Goal: Entertainment & Leisure: Consume media (video, audio)

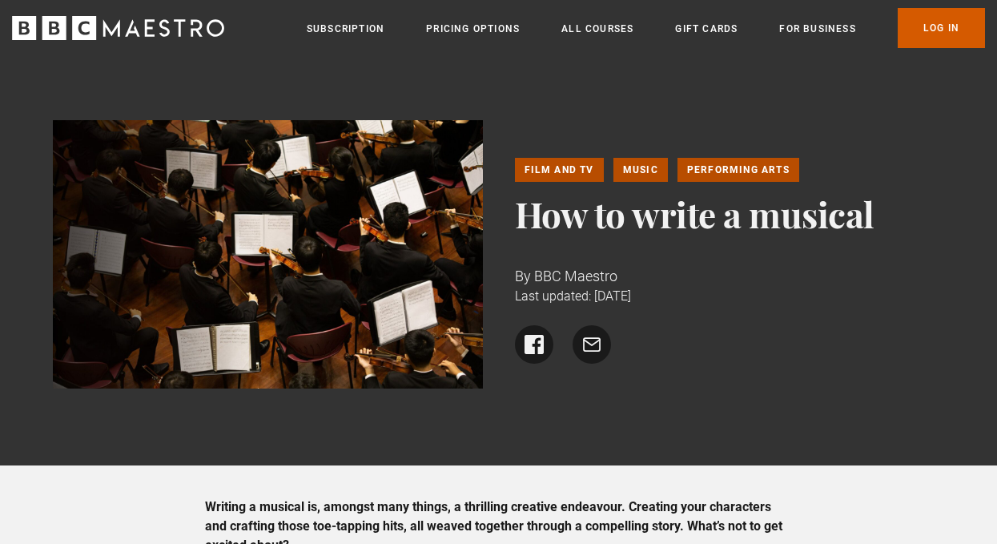
click at [921, 28] on link "Log In" at bounding box center [940, 28] width 87 height 40
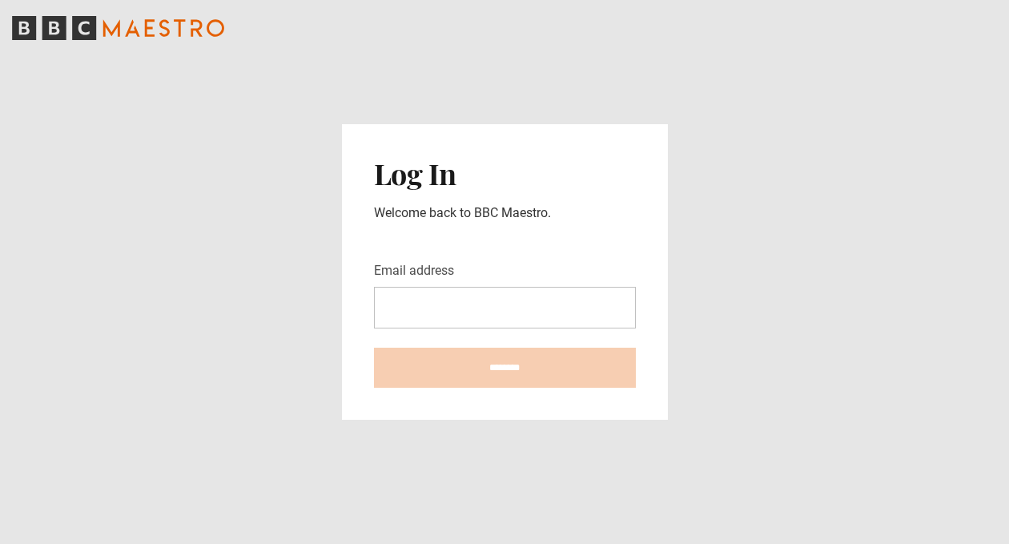
click at [535, 328] on form "Email address ********" at bounding box center [505, 324] width 262 height 126
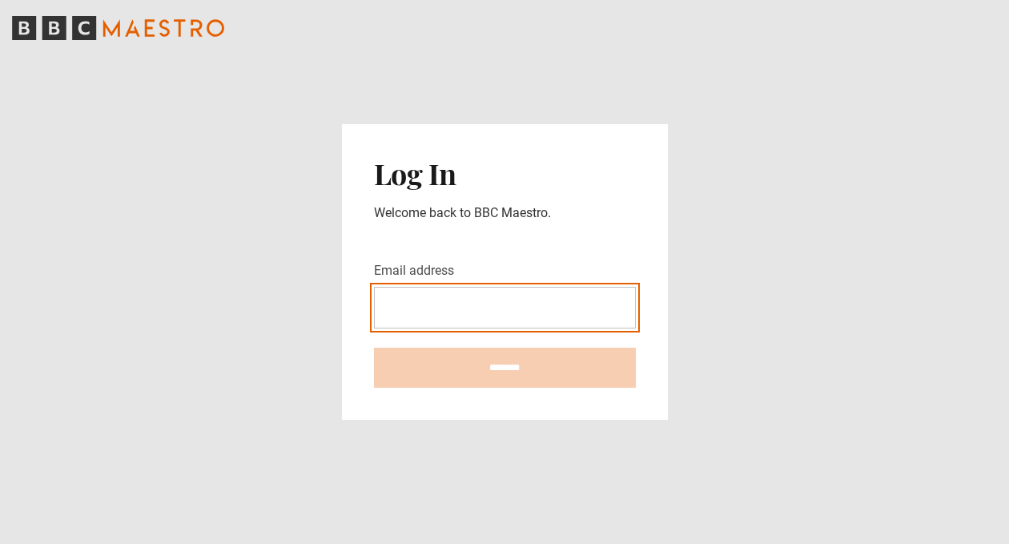
click at [537, 306] on input "Email address" at bounding box center [505, 308] width 262 height 42
type input "**********"
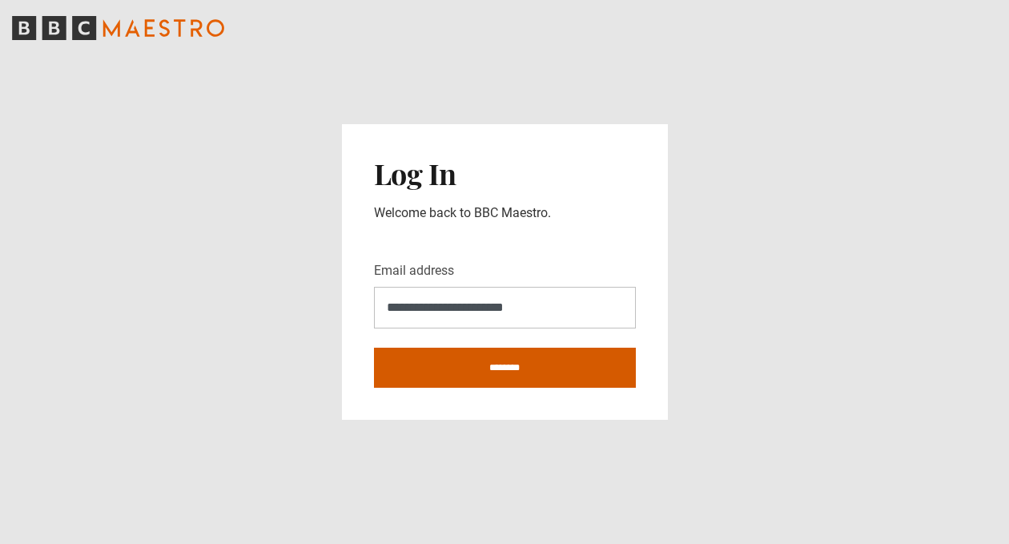
click at [531, 367] on input "********" at bounding box center [505, 367] width 262 height 40
type input "**********"
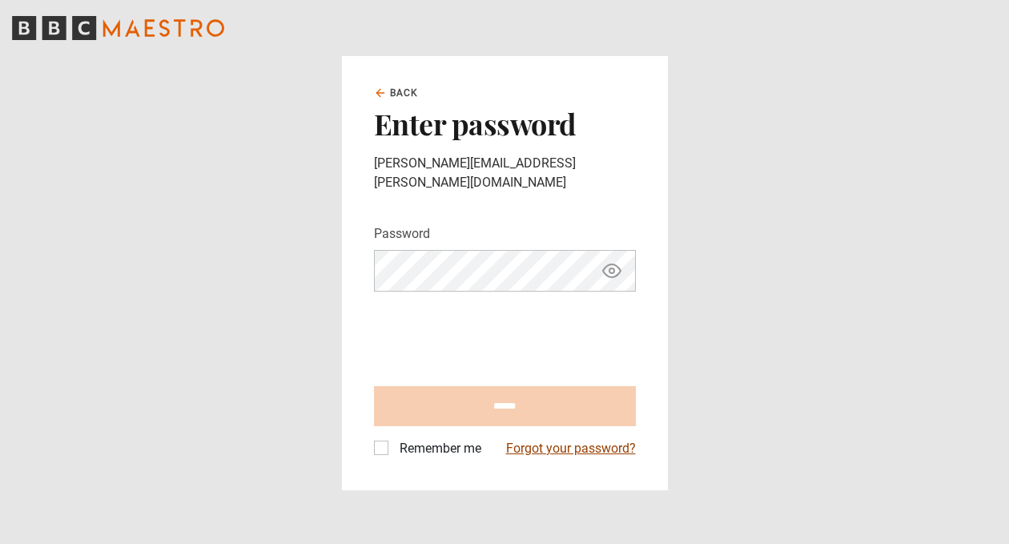
click at [568, 443] on link "Forgot your password?" at bounding box center [571, 448] width 130 height 19
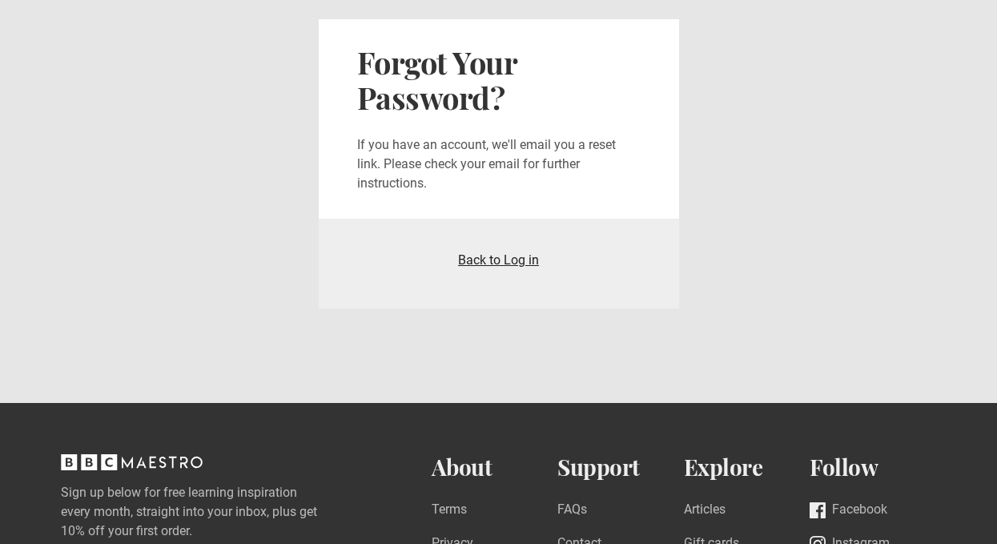
click at [486, 260] on link "Back to Log in" at bounding box center [498, 259] width 81 height 15
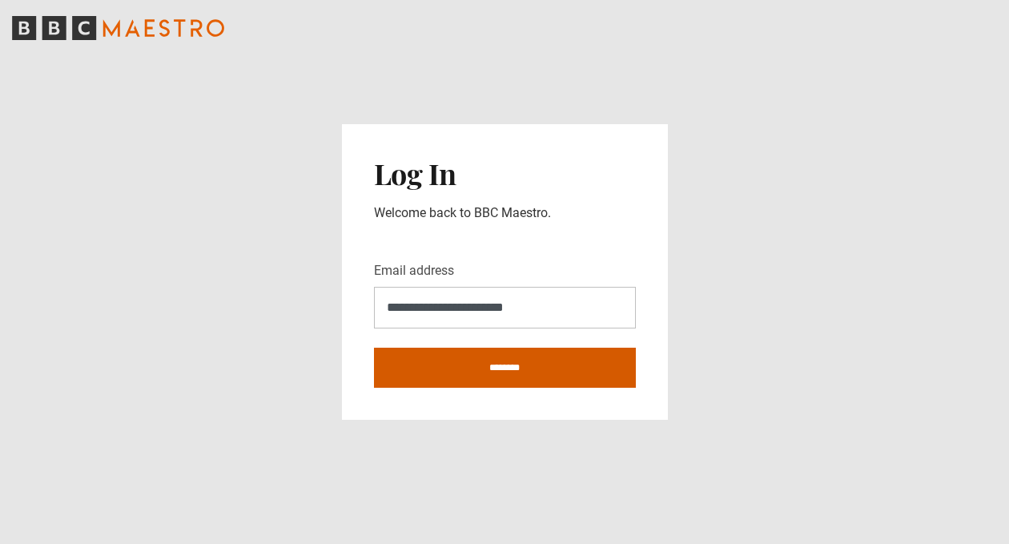
click at [485, 363] on input "********" at bounding box center [505, 367] width 262 height 40
type input "**********"
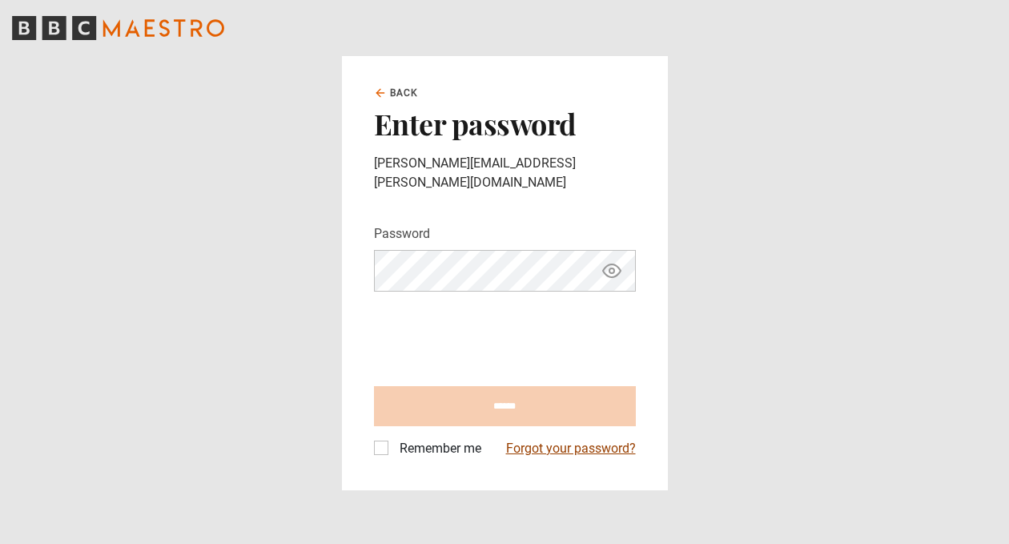
click at [555, 439] on link "Forgot your password?" at bounding box center [571, 448] width 130 height 19
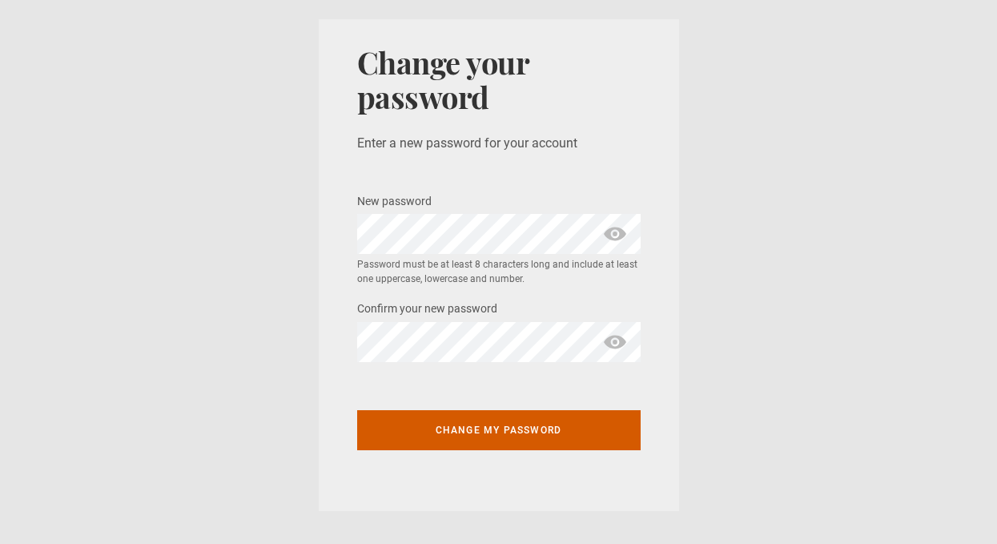
click at [540, 426] on button "Change my password" at bounding box center [498, 430] width 283 height 40
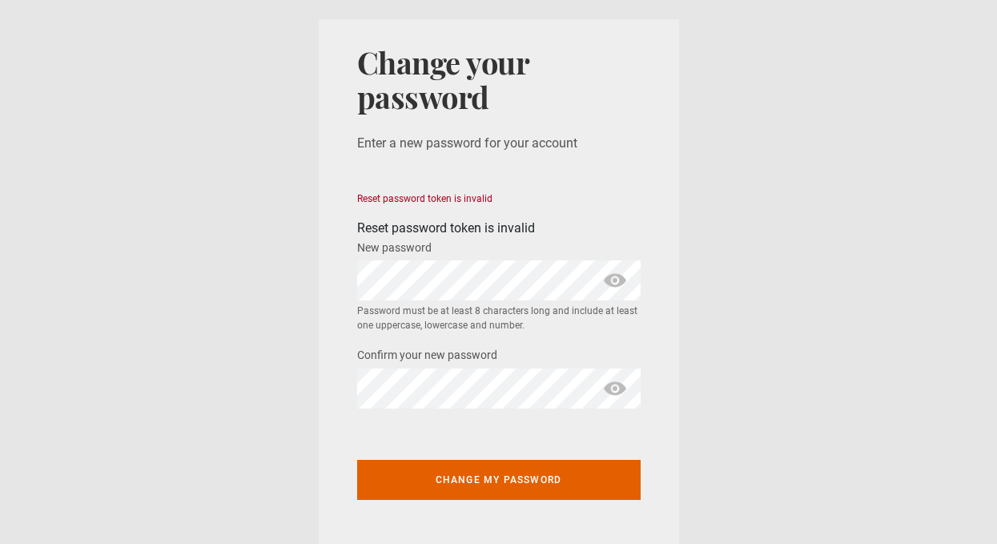
click at [613, 278] on span "show password" at bounding box center [615, 280] width 26 height 40
click at [426, 369] on div "Confirm your new password *" at bounding box center [498, 376] width 283 height 63
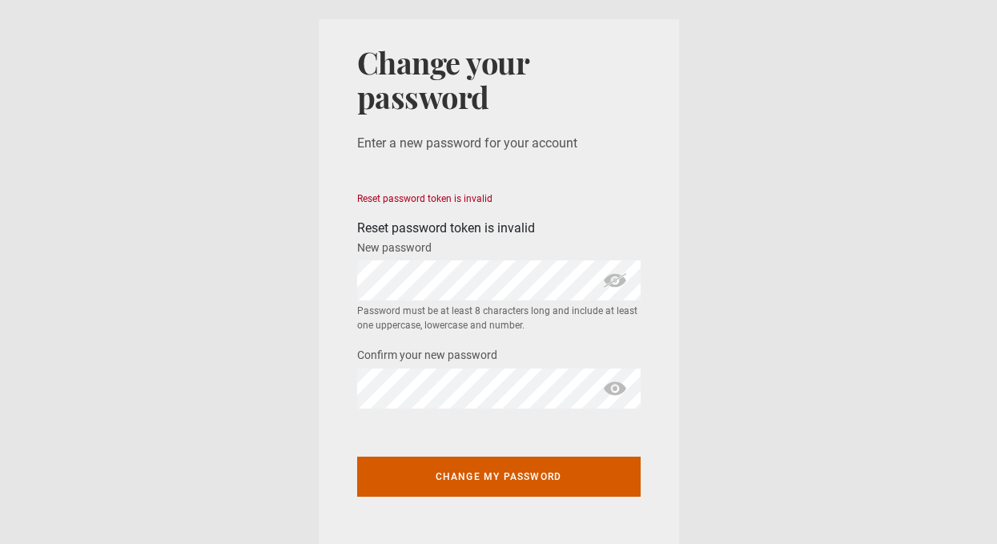
click at [539, 479] on button "Change my password" at bounding box center [498, 476] width 283 height 40
click at [493, 480] on button "Change my password" at bounding box center [498, 476] width 283 height 40
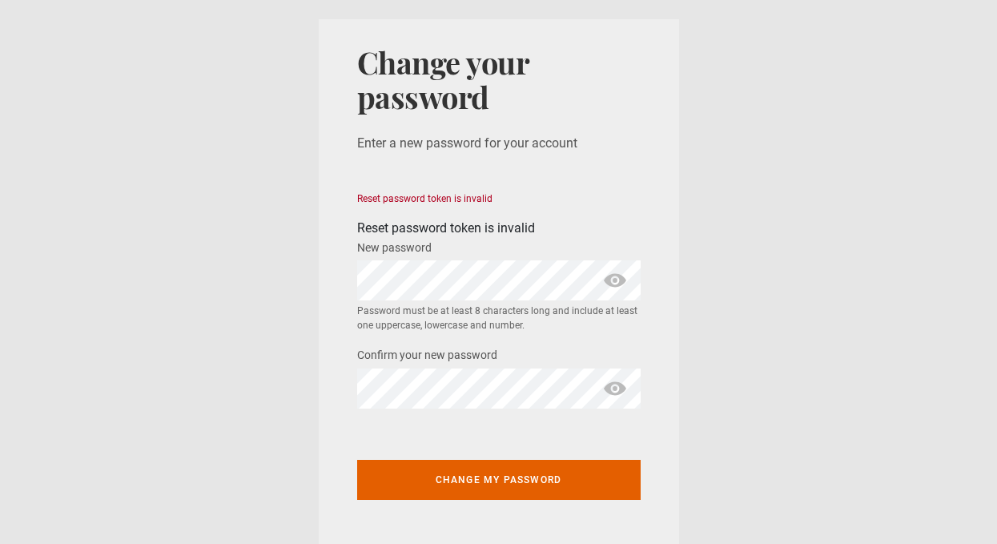
click at [609, 278] on span "show password" at bounding box center [615, 280] width 26 height 40
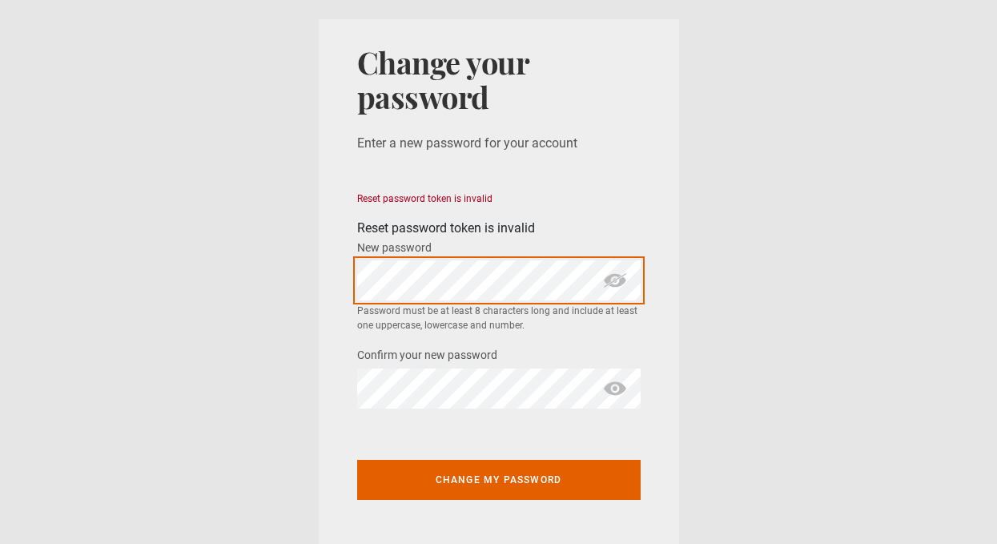
click at [338, 283] on div "Change your password Enter a new password for your account Reset password token…" at bounding box center [499, 288] width 360 height 538
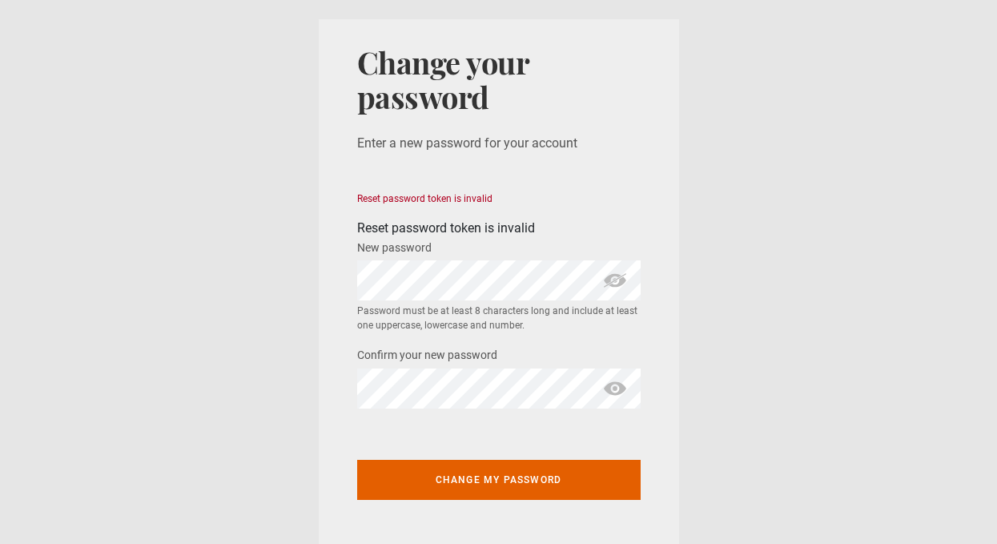
click at [617, 386] on span "show password" at bounding box center [615, 388] width 26 height 40
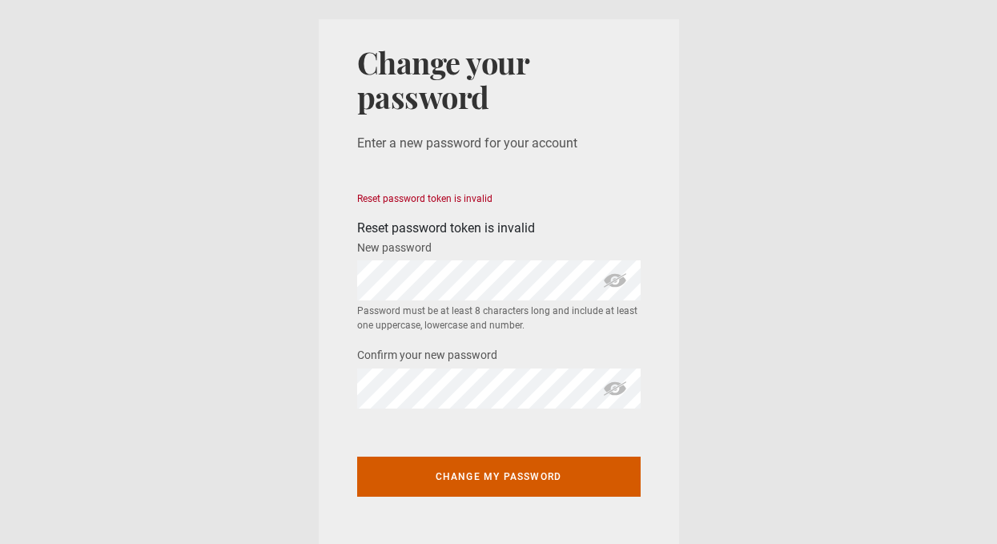
click at [503, 483] on button "Change my password" at bounding box center [498, 476] width 283 height 40
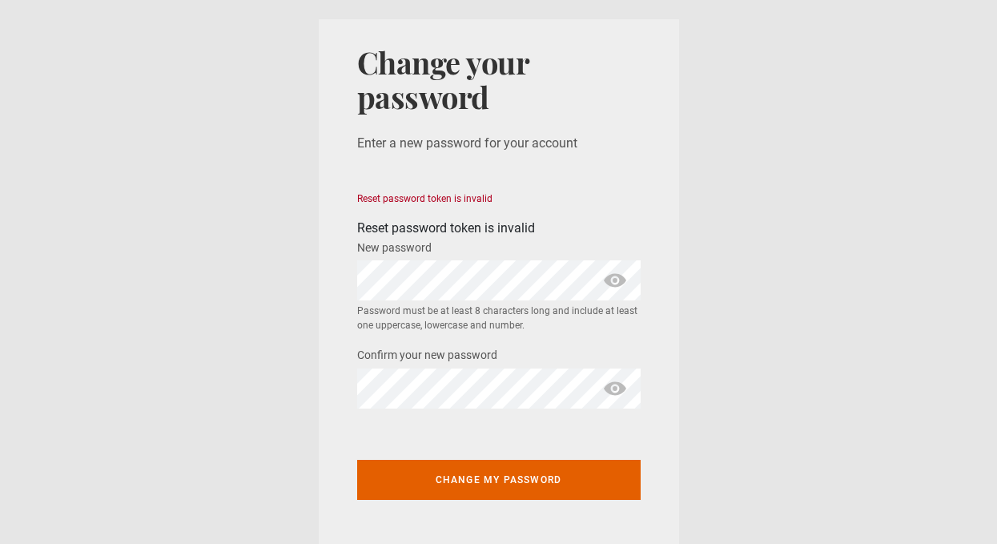
click at [615, 276] on span "show password" at bounding box center [615, 280] width 26 height 40
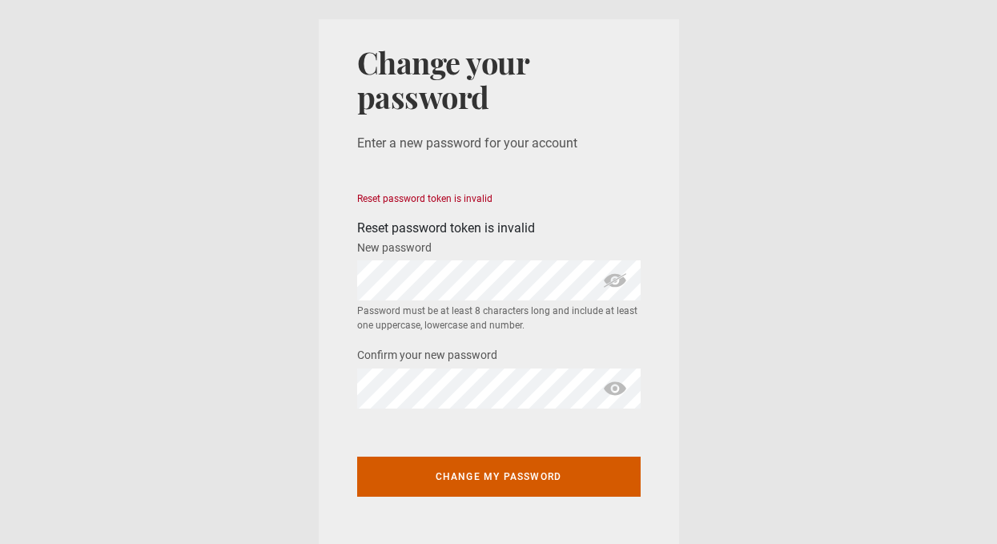
click at [559, 488] on button "Change my password" at bounding box center [498, 476] width 283 height 40
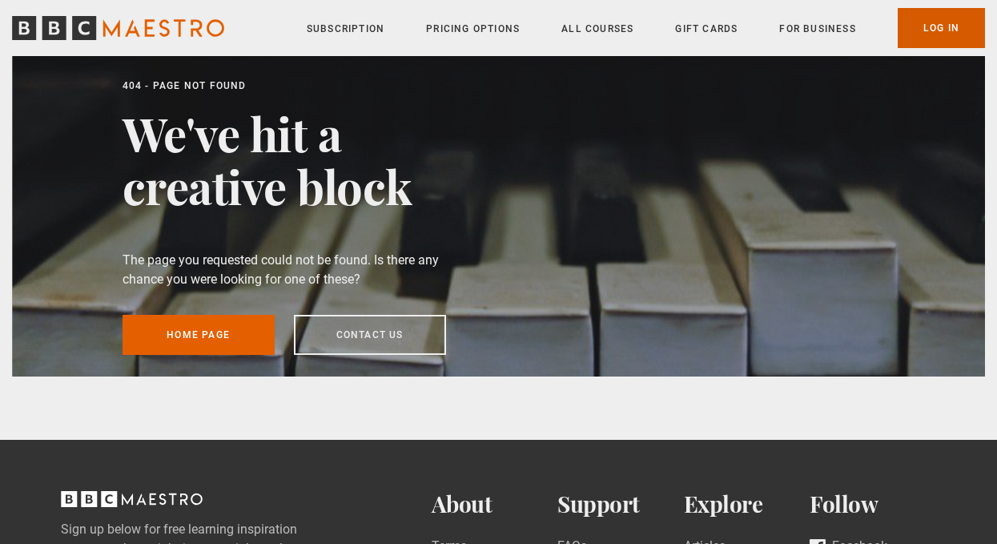
click at [941, 17] on link "Log In" at bounding box center [940, 28] width 87 height 40
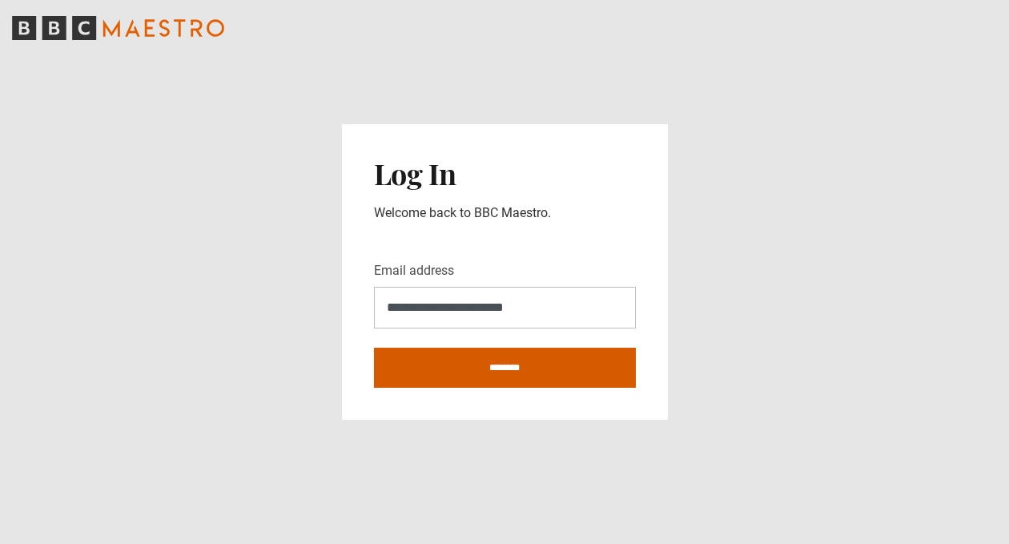
click at [491, 363] on input "********" at bounding box center [505, 367] width 262 height 40
type input "**********"
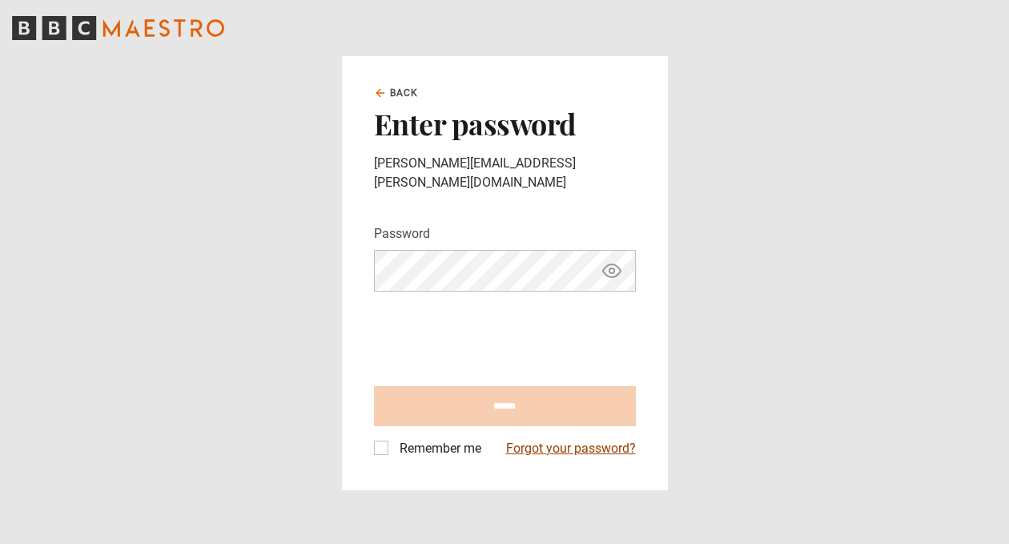
click at [566, 440] on link "Forgot your password?" at bounding box center [571, 448] width 130 height 19
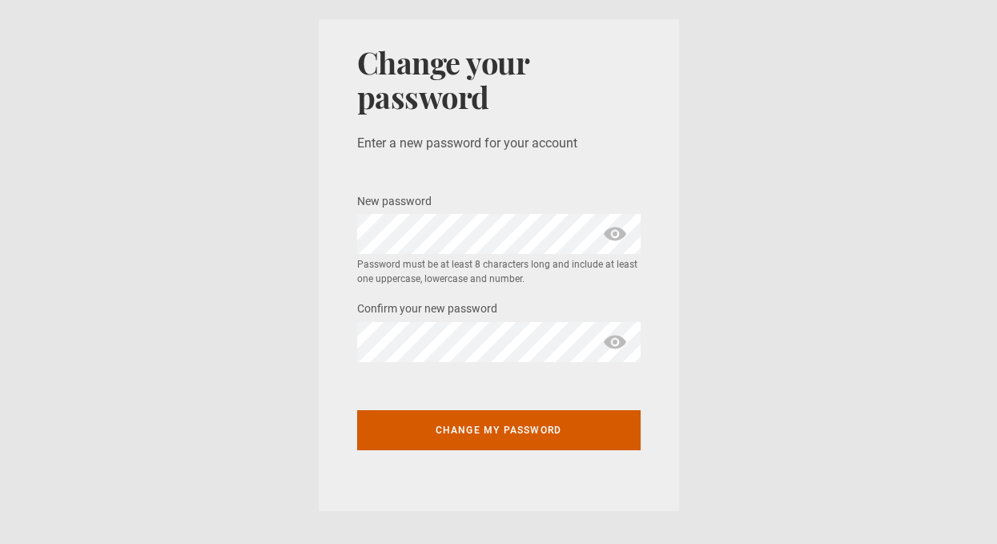
click at [475, 431] on button "Change my password" at bounding box center [498, 430] width 283 height 40
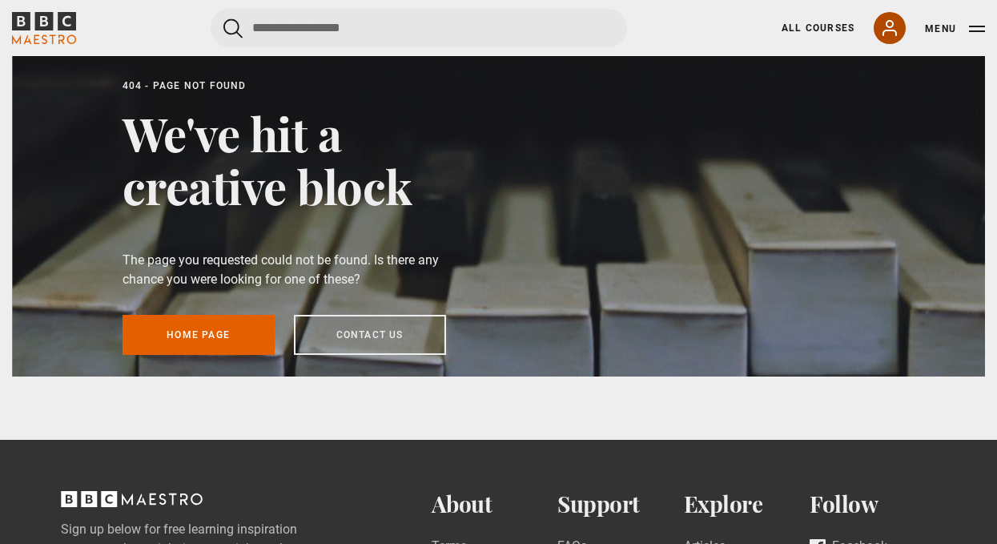
click at [890, 29] on icon at bounding box center [889, 27] width 19 height 19
click at [887, 30] on icon at bounding box center [889, 28] width 13 height 14
click at [175, 327] on link "Home page" at bounding box center [198, 335] width 152 height 40
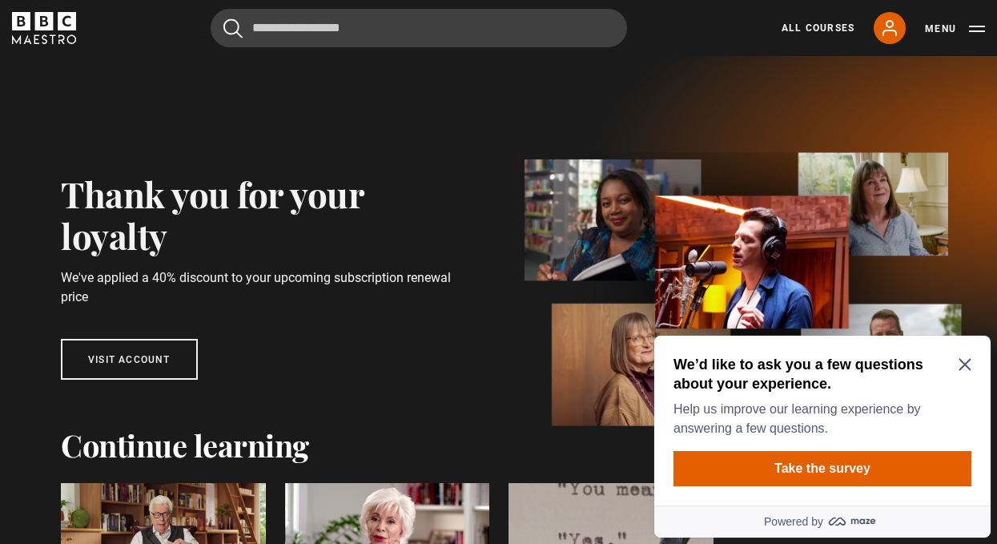
click at [972, 364] on div "We’d like to ask you a few questions about your experience. Help us improve our…" at bounding box center [822, 420] width 336 height 170
click at [968, 365] on icon "Close Maze Prompt" at bounding box center [964, 364] width 13 height 13
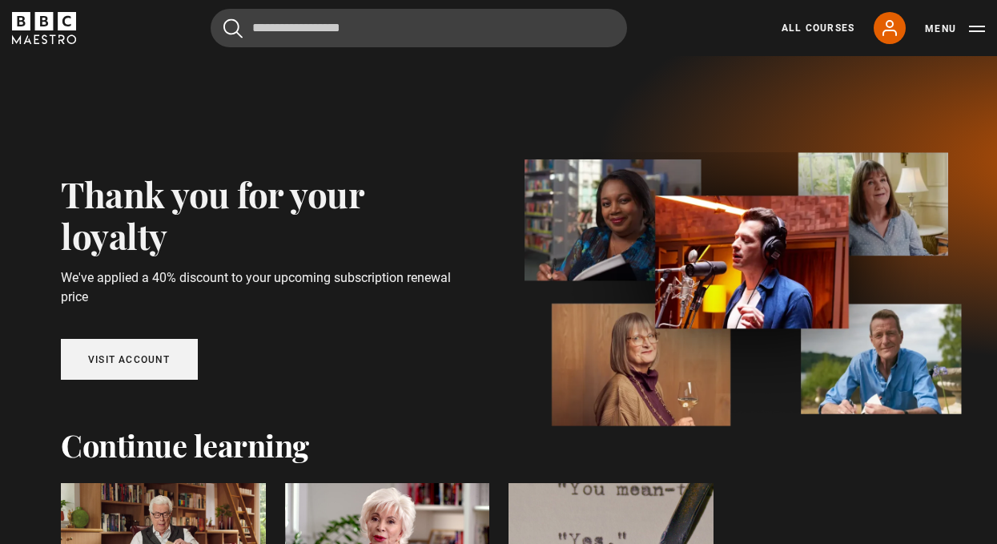
click at [94, 360] on link "Visit account" at bounding box center [129, 359] width 137 height 41
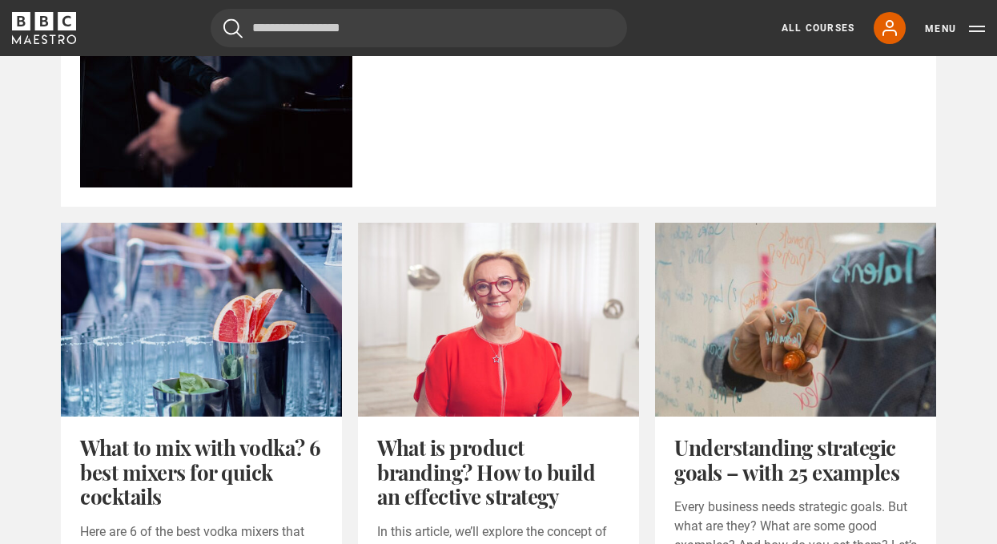
scroll to position [961, 0]
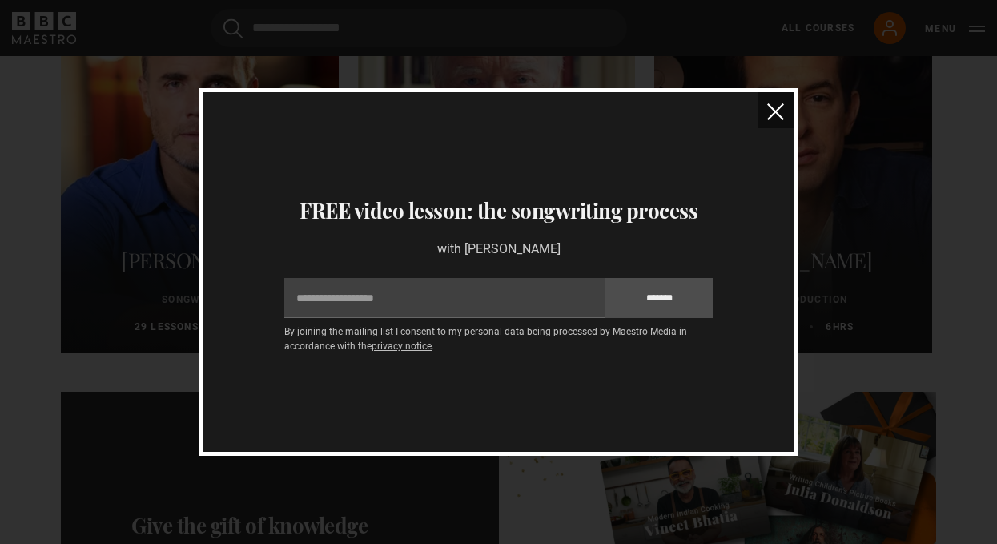
scroll to position [6647, 0]
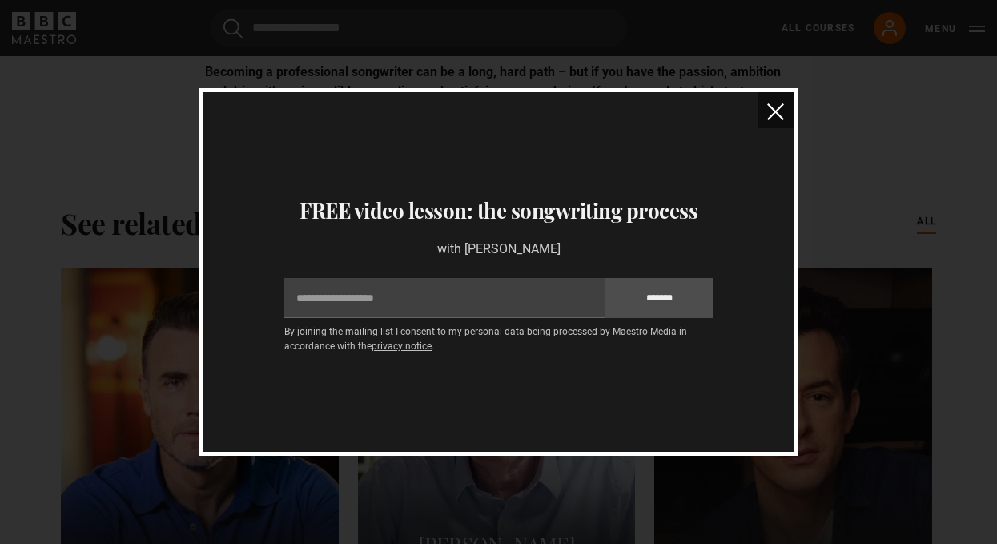
click at [777, 114] on img "close" at bounding box center [775, 111] width 17 height 17
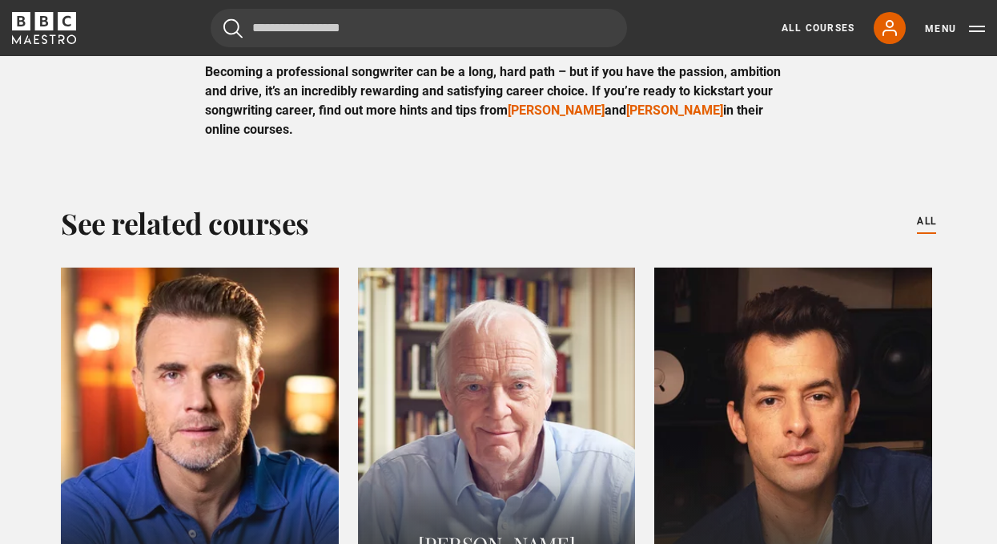
click at [239, 397] on div at bounding box center [199, 459] width 305 height 423
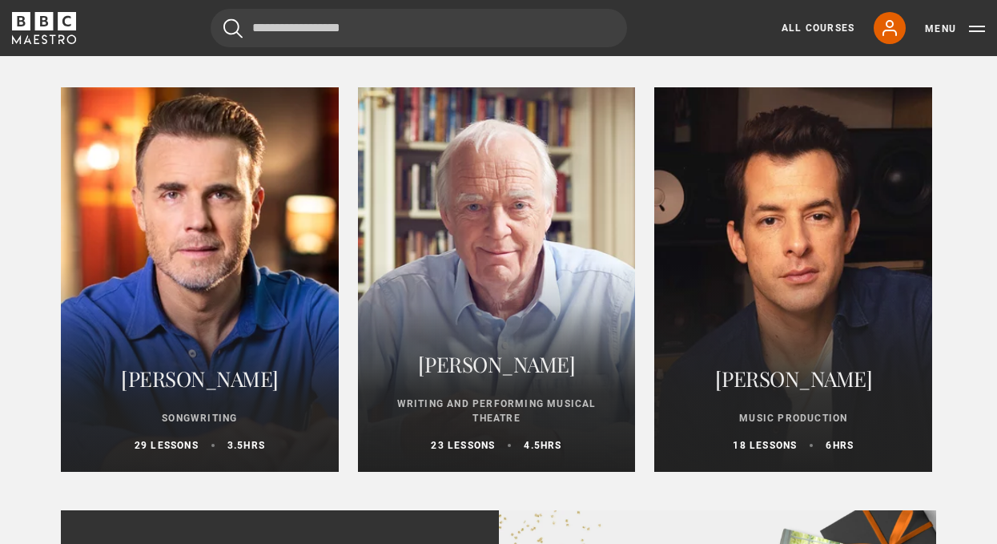
scroll to position [6887, 0]
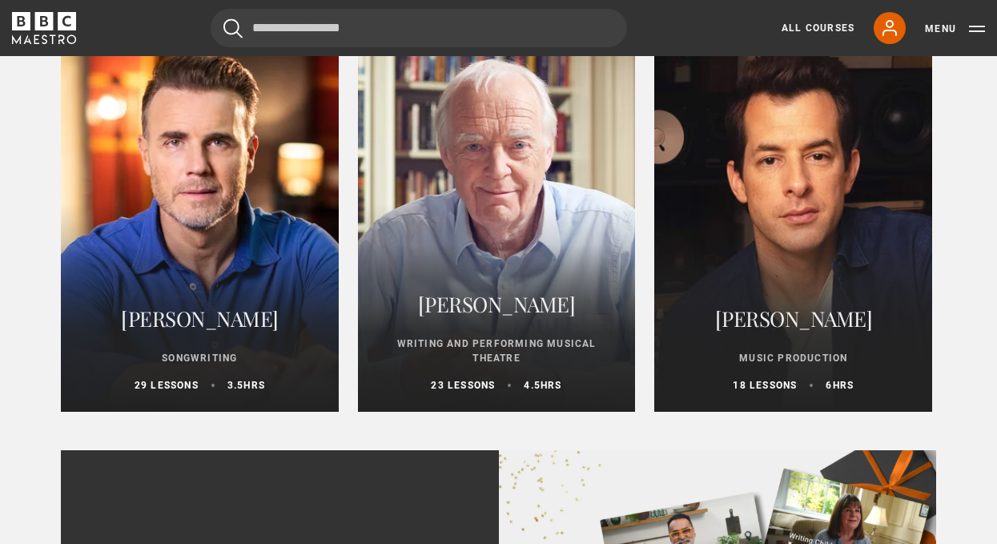
click at [199, 323] on h2 "[PERSON_NAME]" at bounding box center [199, 318] width 239 height 38
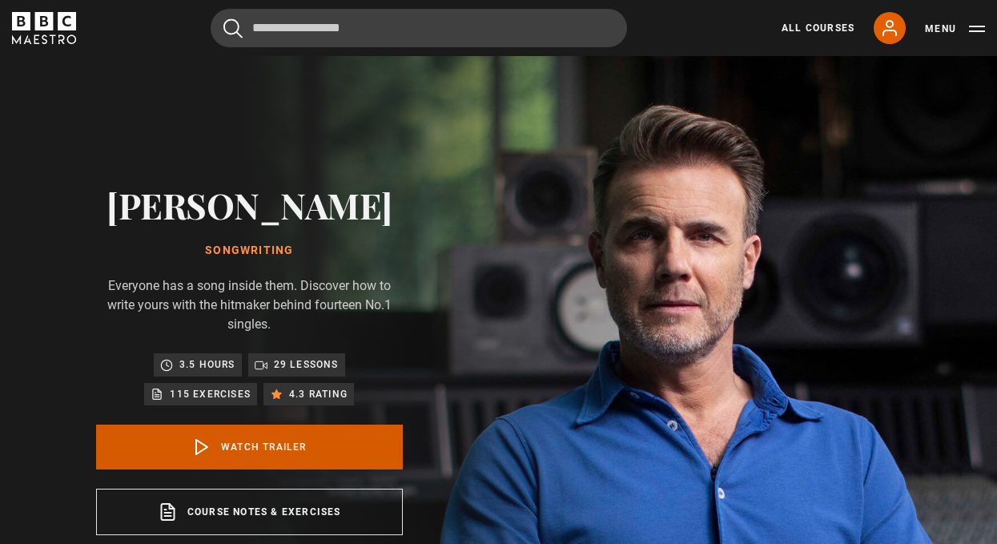
click at [275, 440] on link "Watch Trailer" at bounding box center [249, 446] width 307 height 45
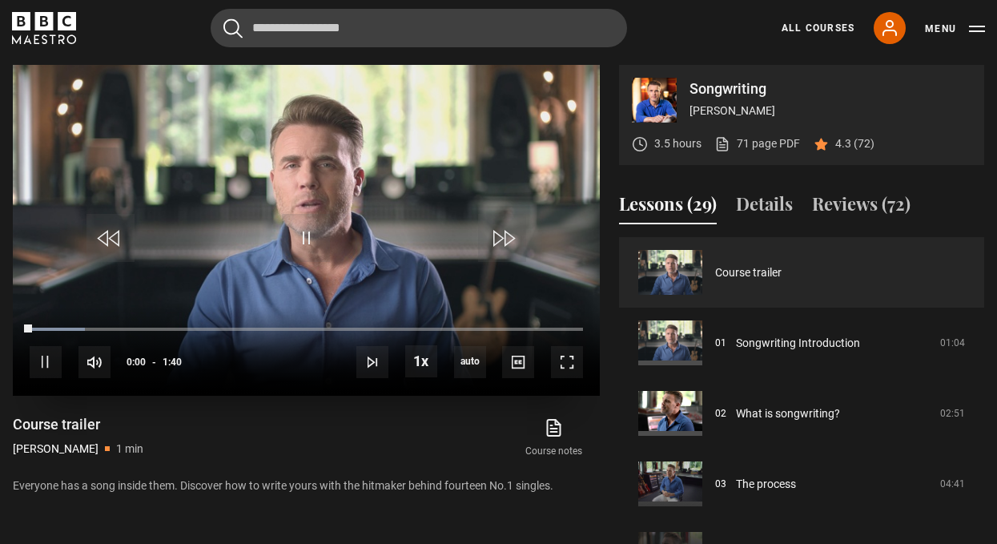
scroll to position [663, 0]
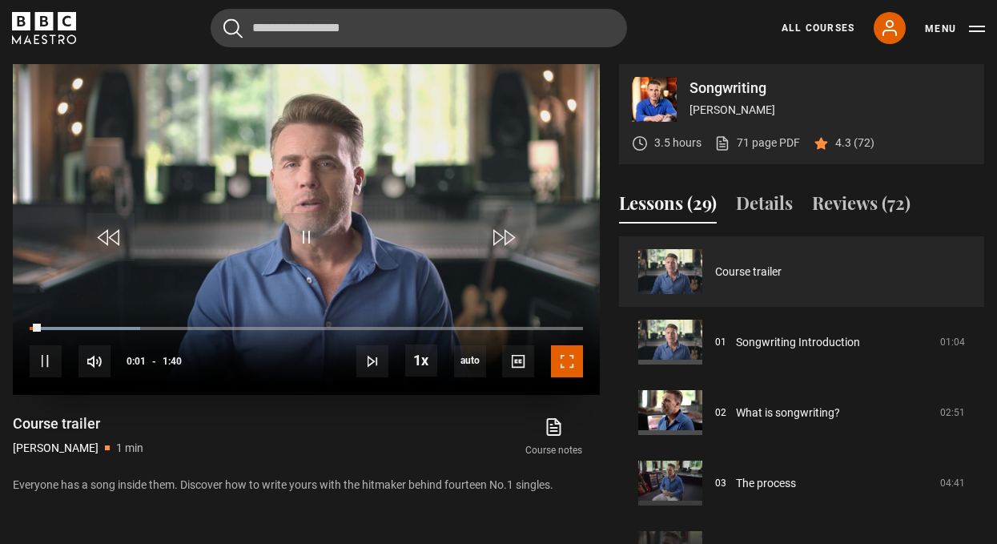
click at [565, 364] on span "Video Player" at bounding box center [567, 361] width 32 height 32
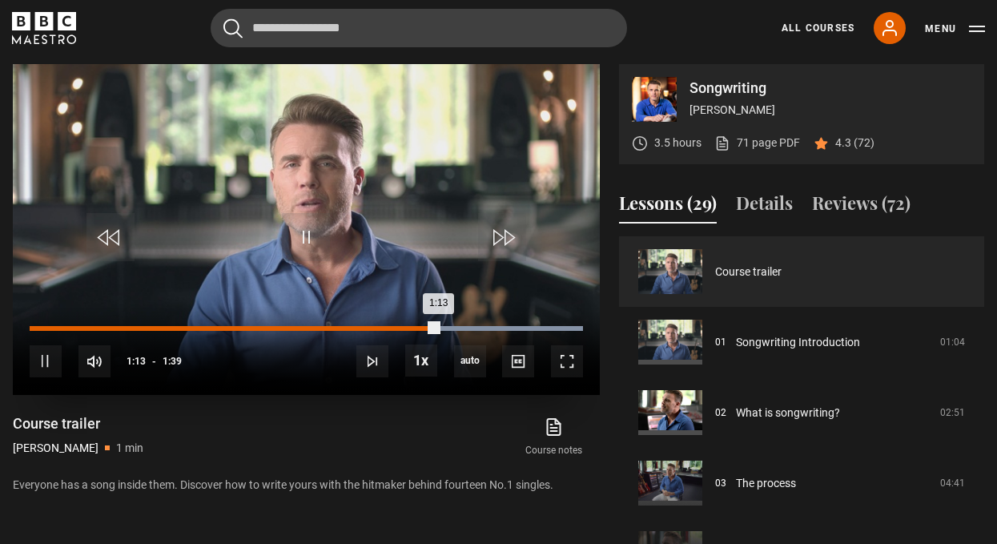
click at [211, 327] on div "1:13" at bounding box center [234, 328] width 409 height 5
click at [158, 327] on div "0:33" at bounding box center [124, 328] width 188 height 5
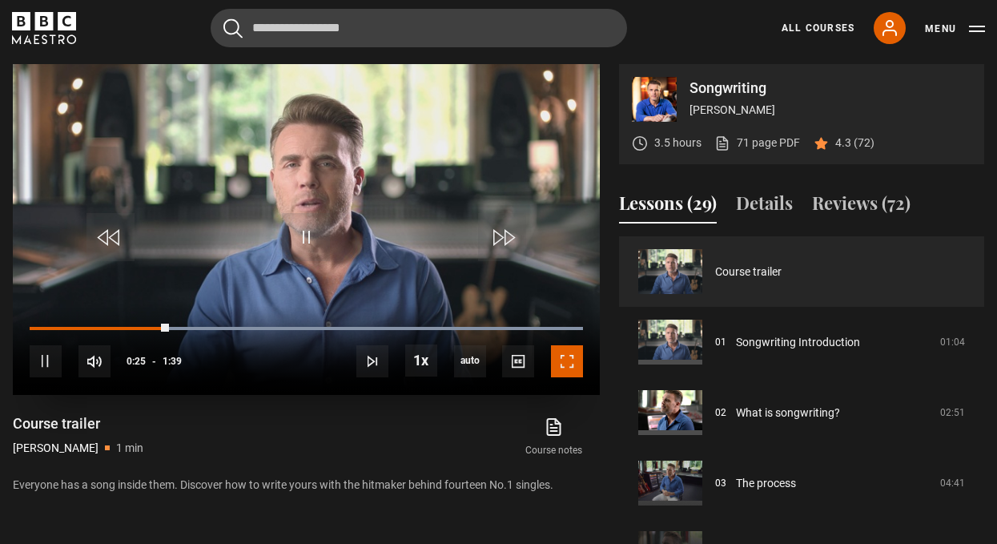
click at [567, 367] on span "Video Player" at bounding box center [567, 361] width 32 height 32
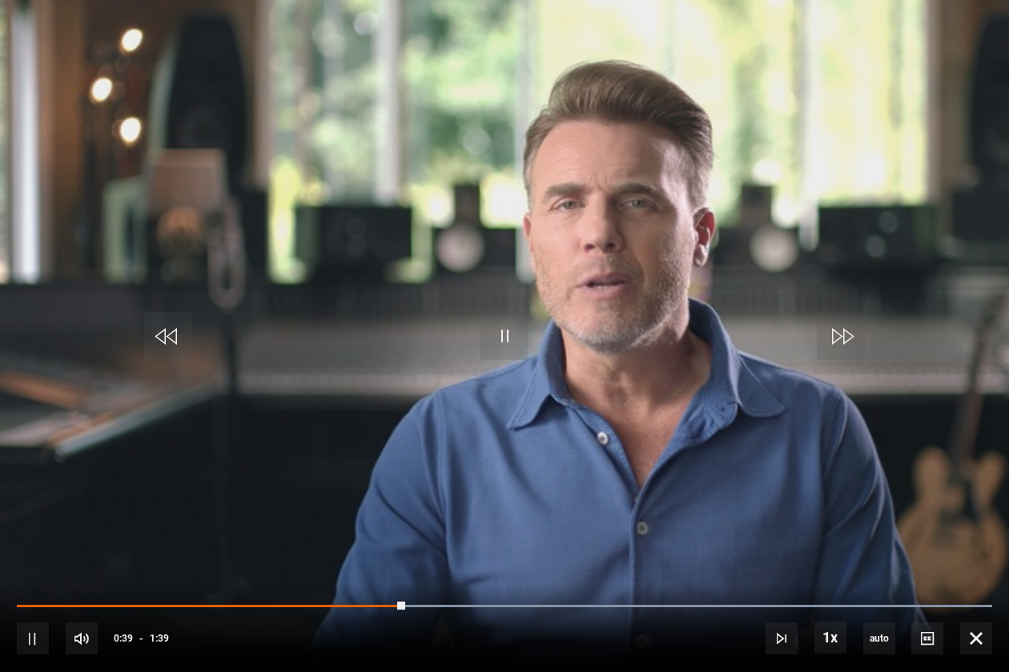
click at [355, 227] on video "Video Player" at bounding box center [504, 336] width 1009 height 672
click at [123, 480] on video "Video Player" at bounding box center [504, 336] width 1009 height 672
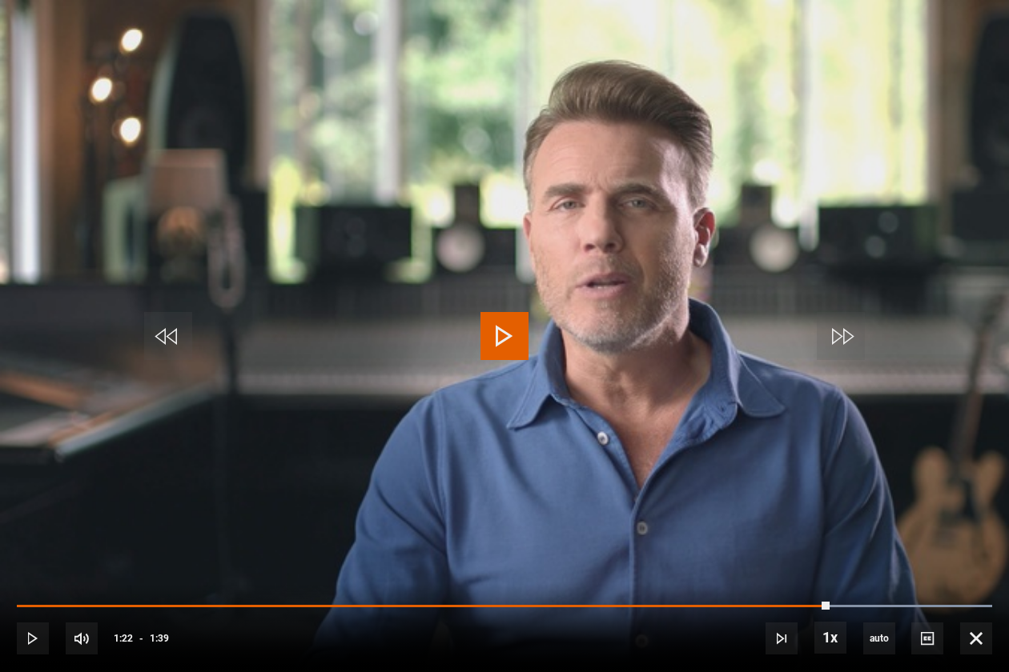
click at [123, 480] on video "Video Player" at bounding box center [504, 336] width 1009 height 672
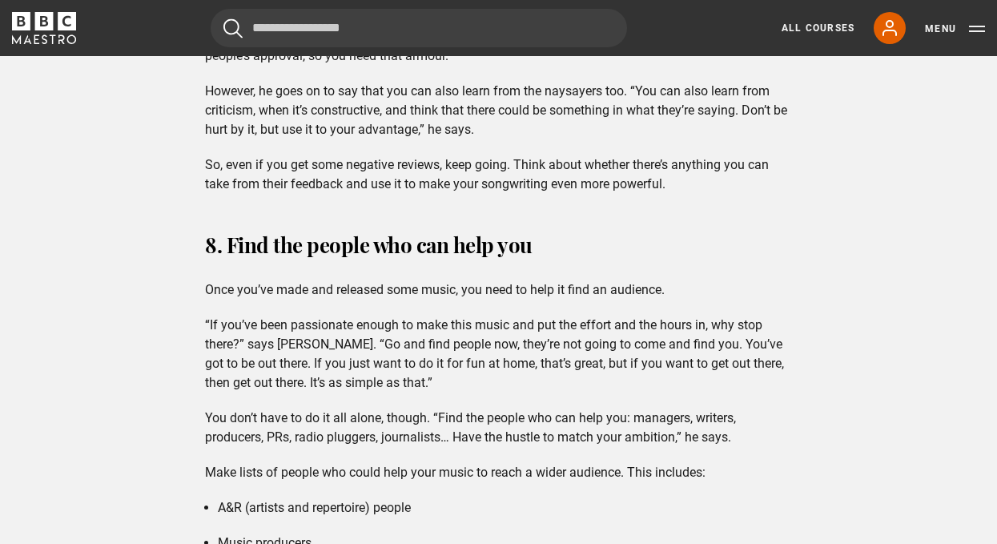
scroll to position [5446, 0]
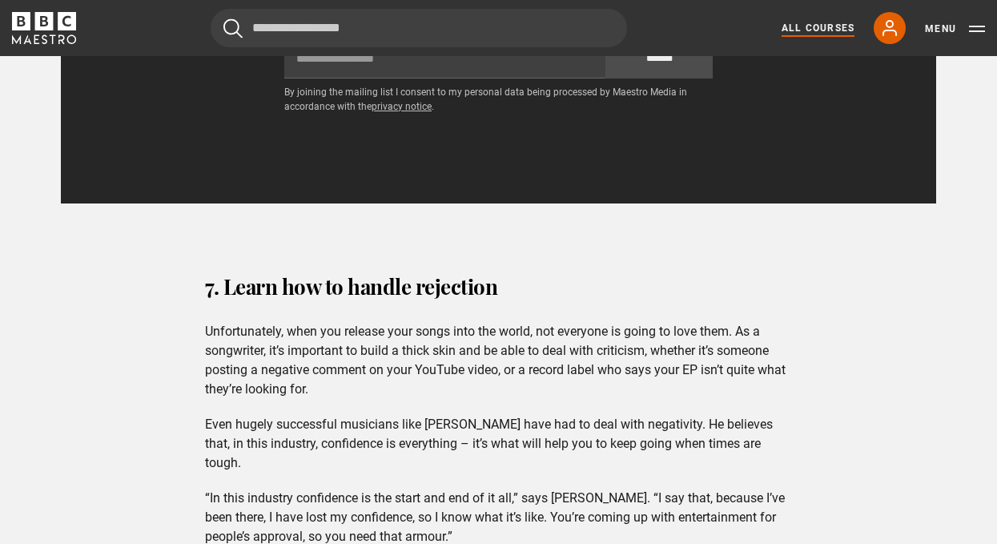
click at [826, 22] on link "All Courses" at bounding box center [817, 28] width 73 height 14
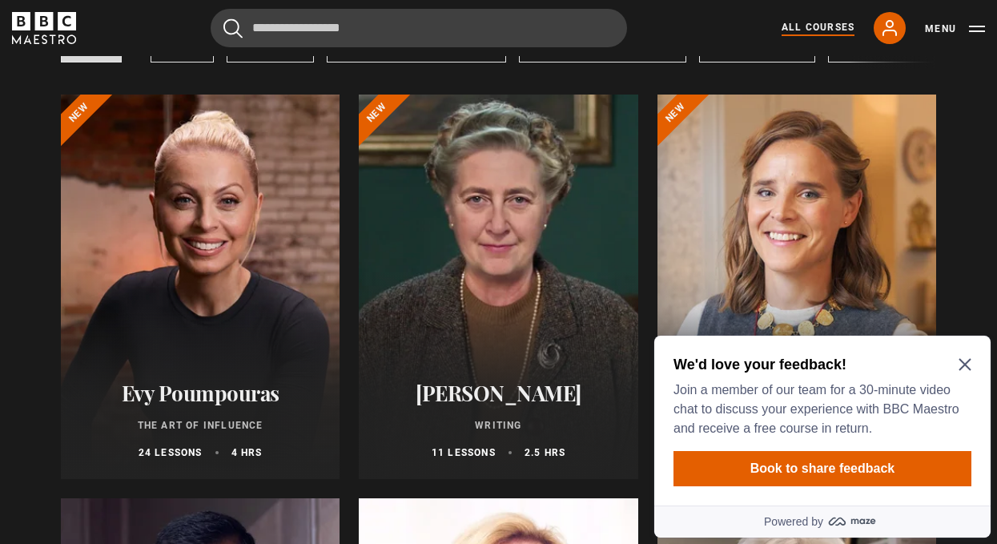
scroll to position [160, 0]
click at [968, 365] on icon "Close Maze Prompt" at bounding box center [964, 364] width 13 height 13
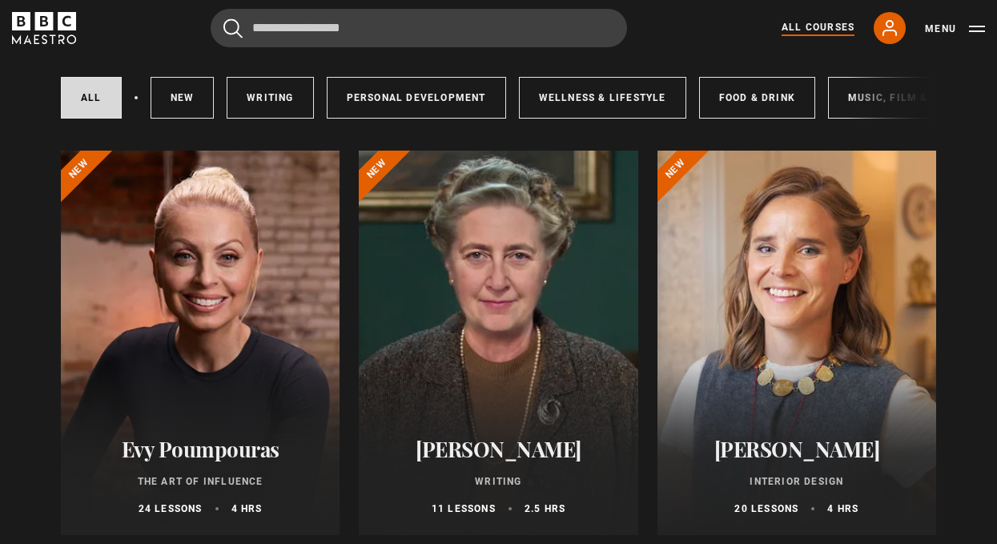
scroll to position [0, 0]
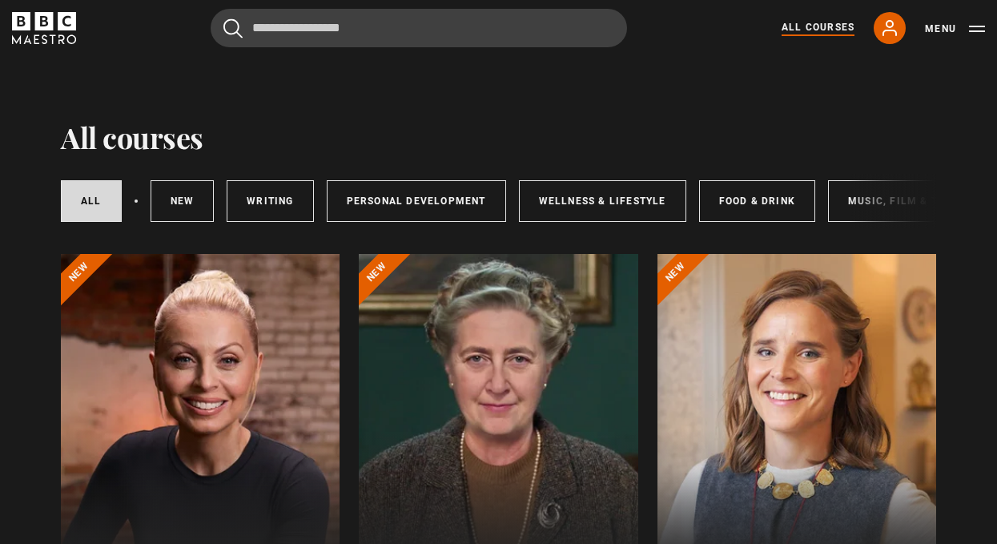
click at [889, 199] on div "All courses New courses Writing Personal Development Wellness & Lifestyle Food …" at bounding box center [498, 201] width 875 height 54
click at [850, 203] on div "All courses New courses Writing Personal Development Wellness & Lifestyle Food …" at bounding box center [498, 201] width 875 height 54
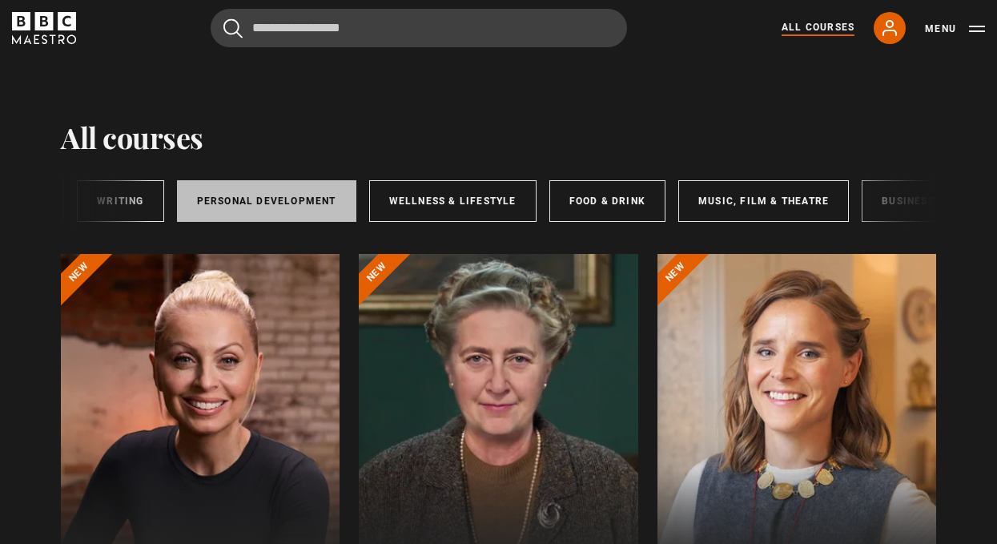
scroll to position [0, 163]
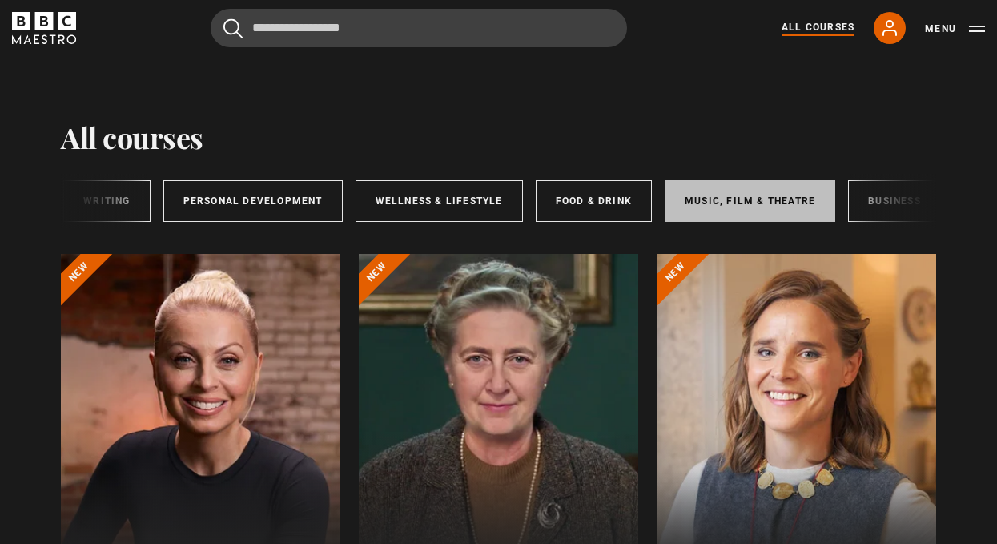
click at [694, 207] on link "Music, Film & Theatre" at bounding box center [749, 201] width 170 height 42
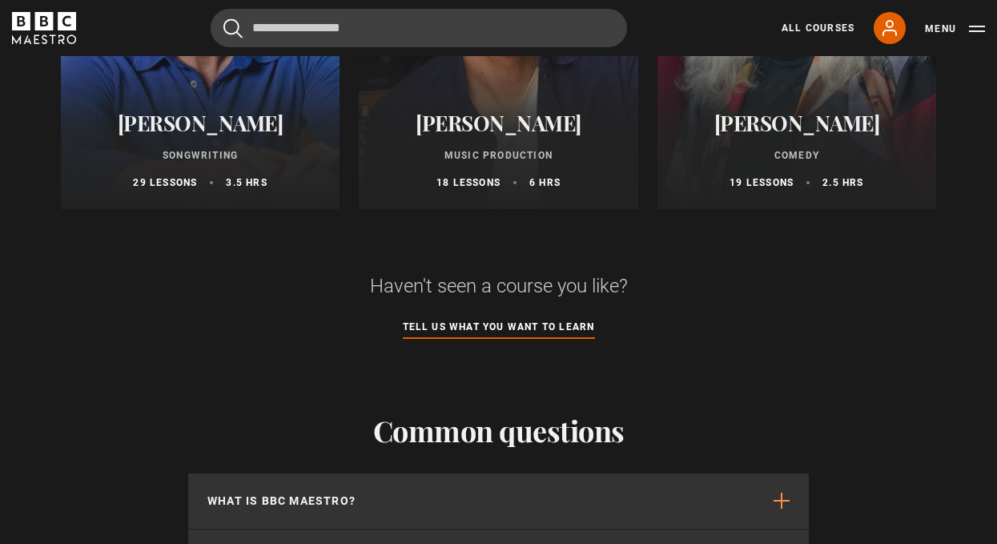
scroll to position [916, 0]
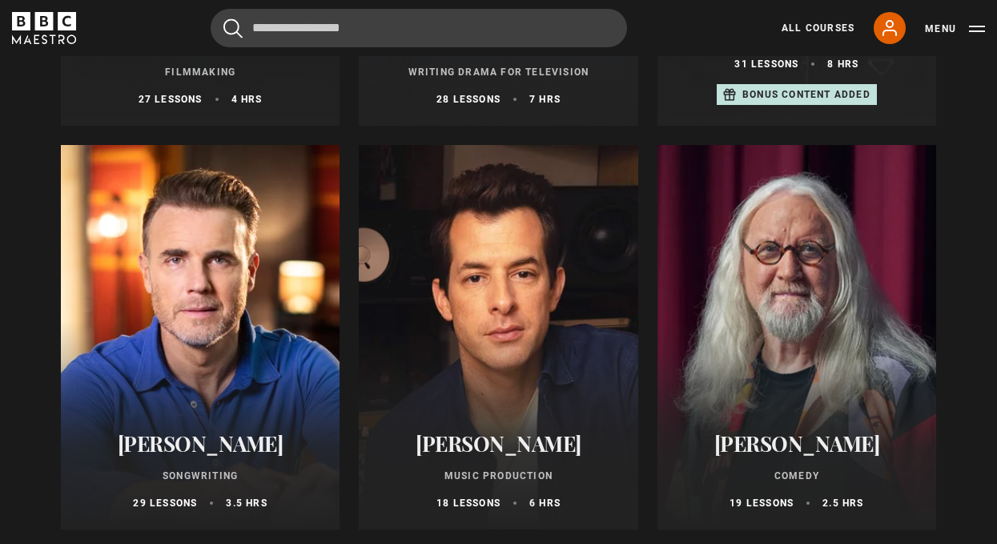
click at [838, 295] on div at bounding box center [796, 337] width 279 height 384
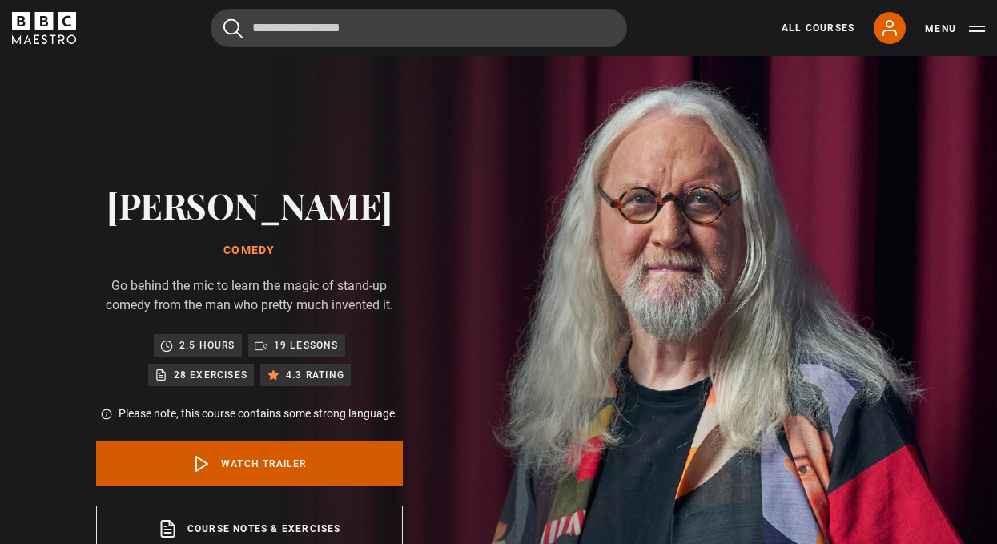
click at [271, 458] on link "Watch Trailer" at bounding box center [249, 463] width 307 height 45
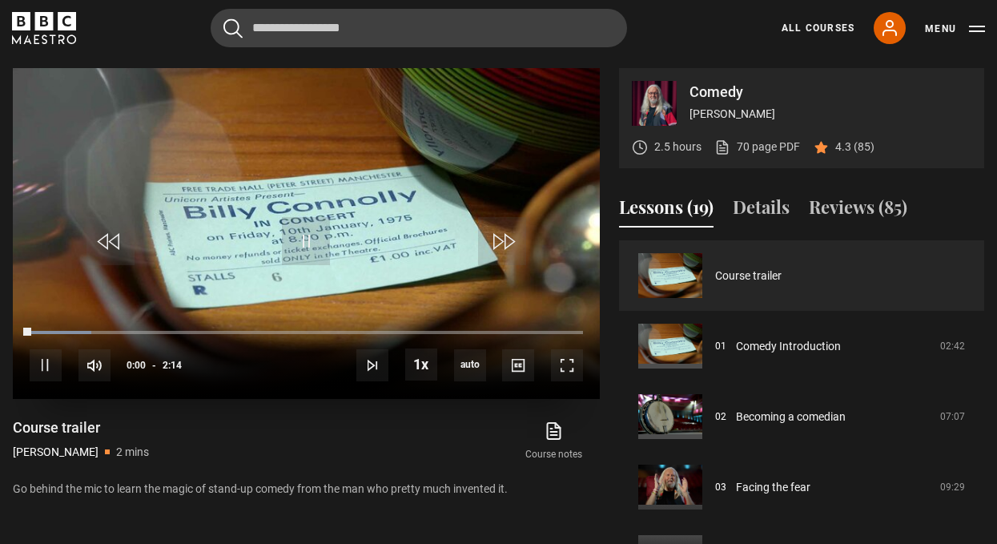
scroll to position [680, 0]
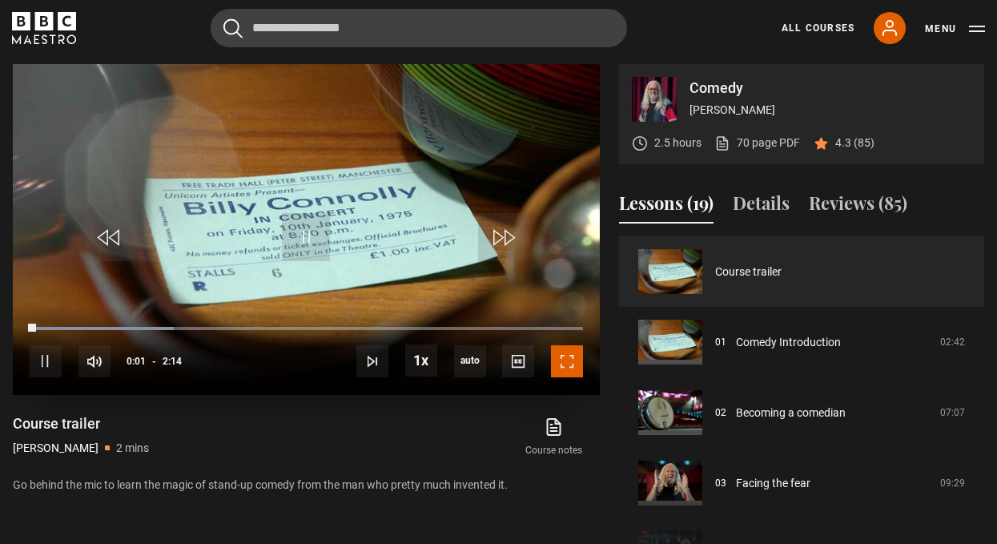
click at [573, 359] on span "Video Player" at bounding box center [567, 361] width 32 height 32
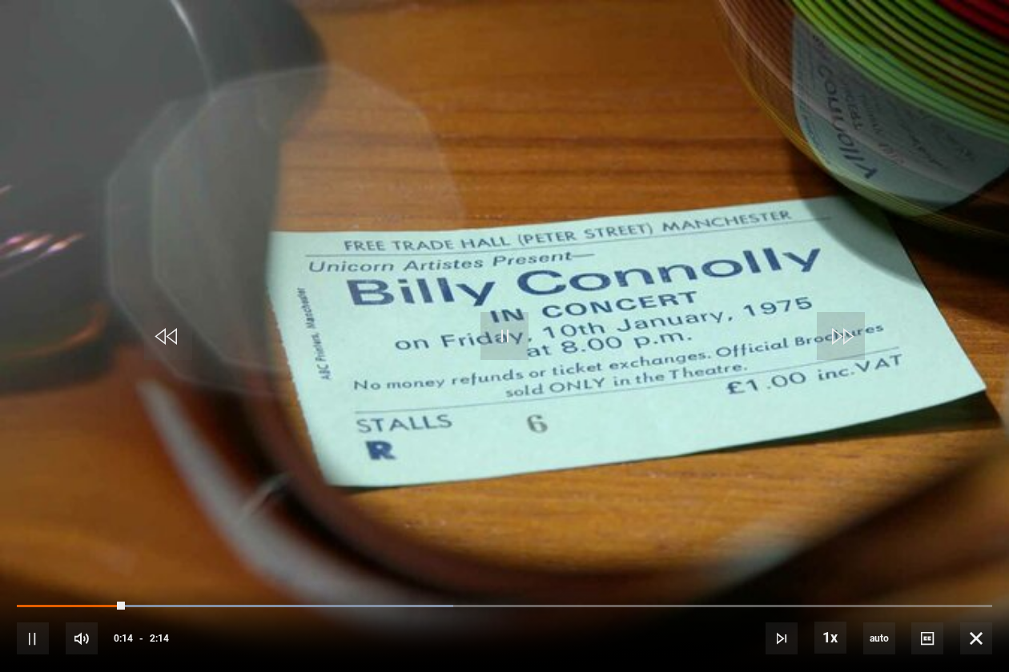
click at [70, 543] on div "10s Skip Back 10 seconds Pause 10s Skip Forward 10 seconds Loaded : 44.78% 0:07…" at bounding box center [504, 628] width 1009 height 89
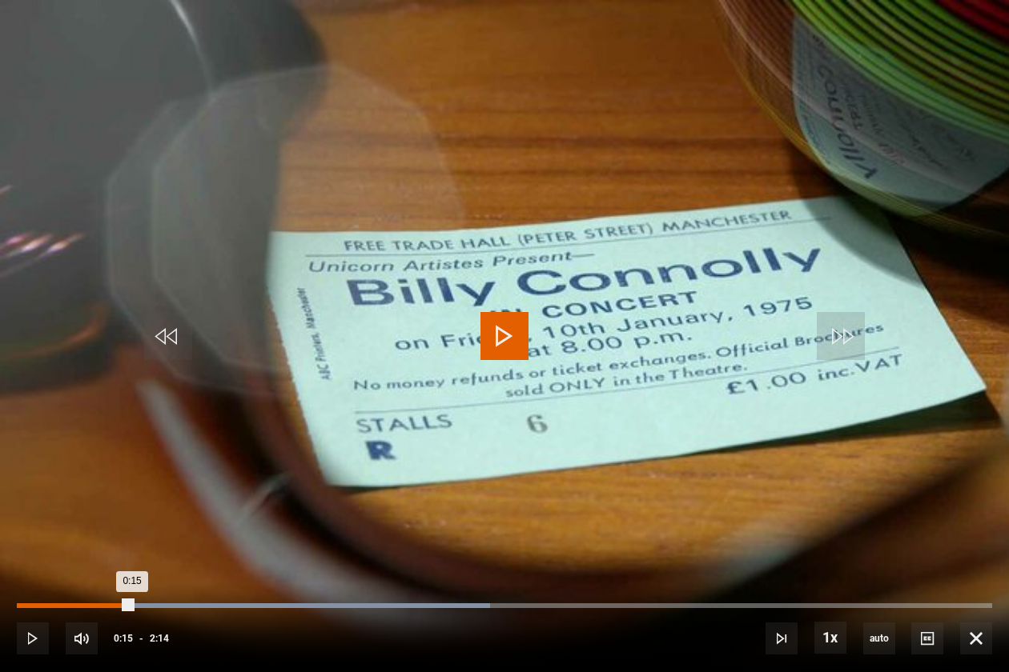
drag, startPoint x: 122, startPoint y: 604, endPoint x: 56, endPoint y: 606, distance: 66.5
click at [56, 543] on div "Loaded : 48.51% 0:05 0:15" at bounding box center [504, 606] width 975 height 5
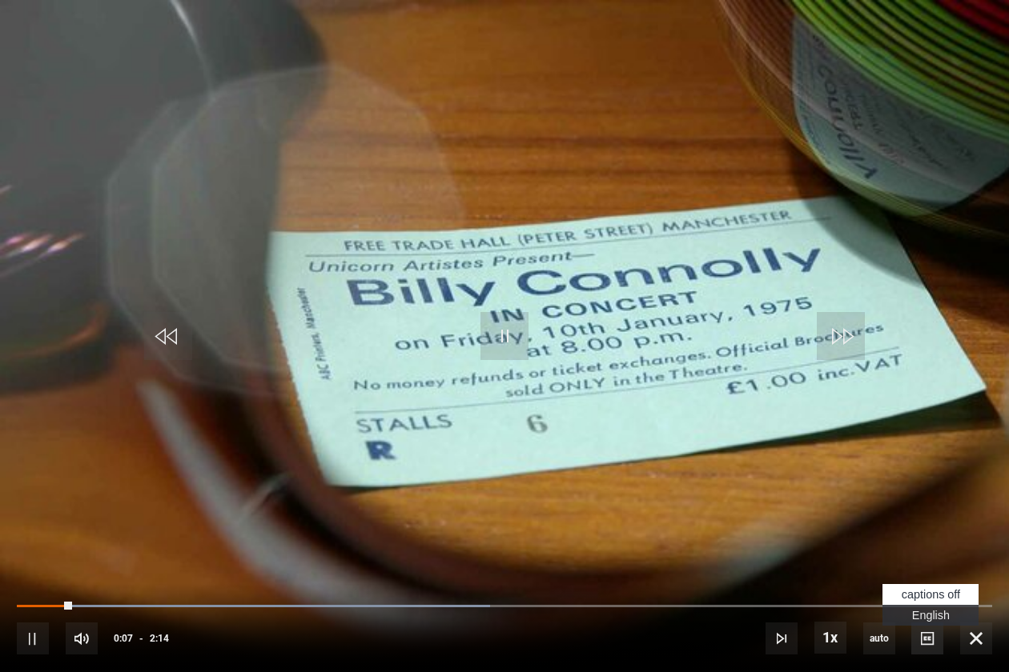
click at [933, 543] on span "Video Player" at bounding box center [927, 639] width 32 height 32
click at [937, 543] on span "English Captions" at bounding box center [931, 615] width 38 height 13
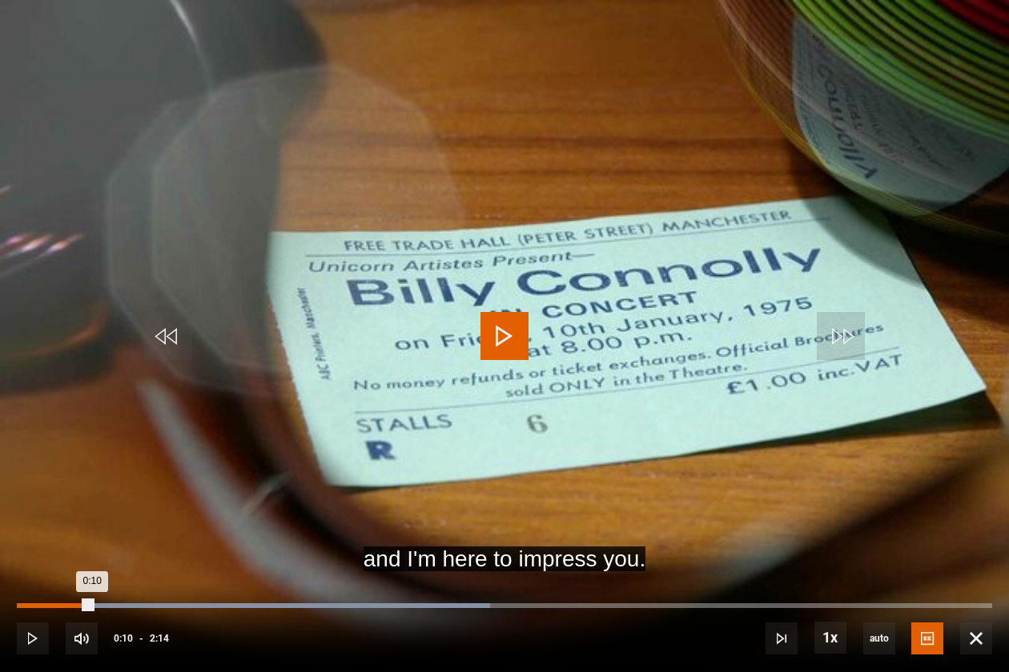
drag, startPoint x: 91, startPoint y: 606, endPoint x: 37, endPoint y: 607, distance: 54.4
click at [37, 543] on div "Loaded : 48.51% 0:02 0:10" at bounding box center [504, 606] width 975 height 5
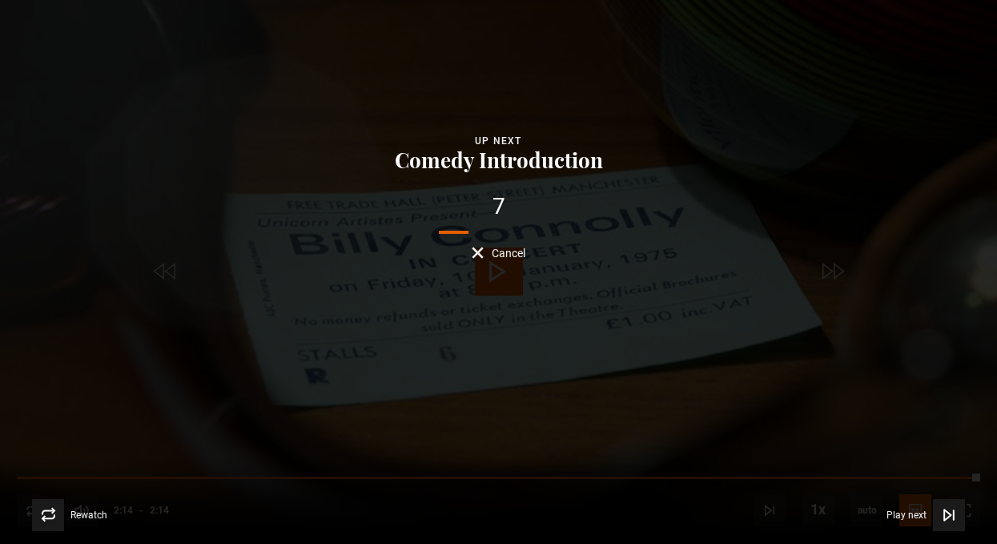
scroll to position [840, 0]
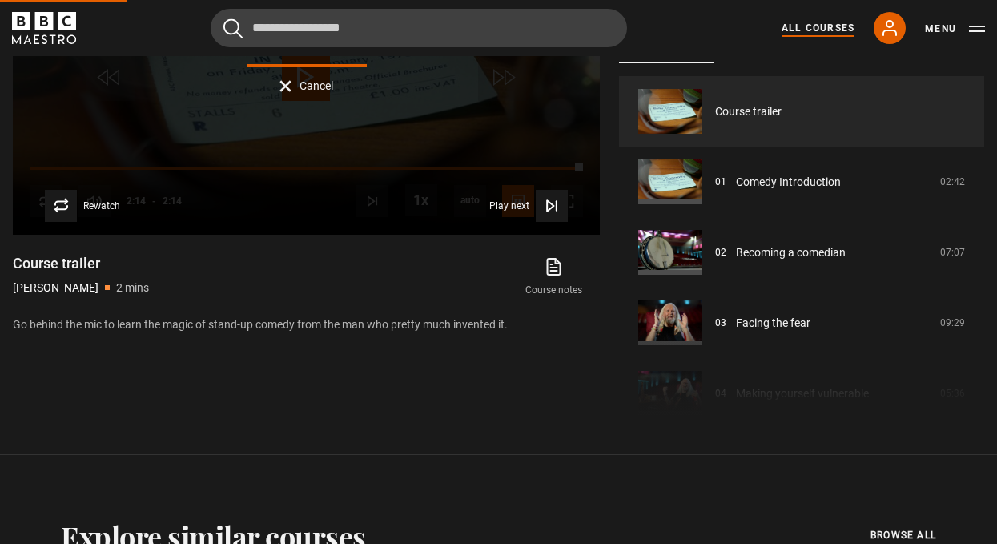
click at [818, 26] on link "All Courses" at bounding box center [817, 28] width 73 height 14
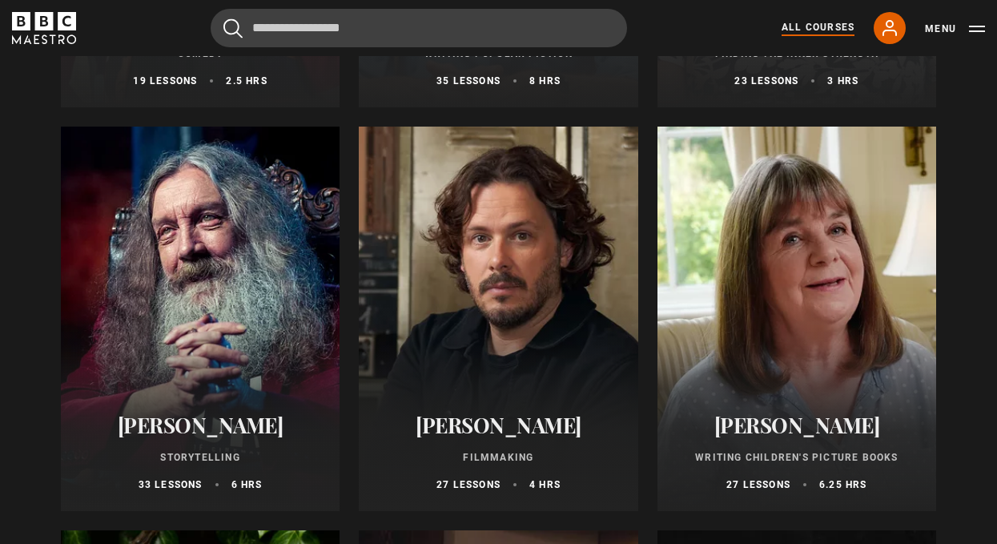
scroll to position [4162, 0]
click at [232, 291] on div at bounding box center [200, 318] width 279 height 384
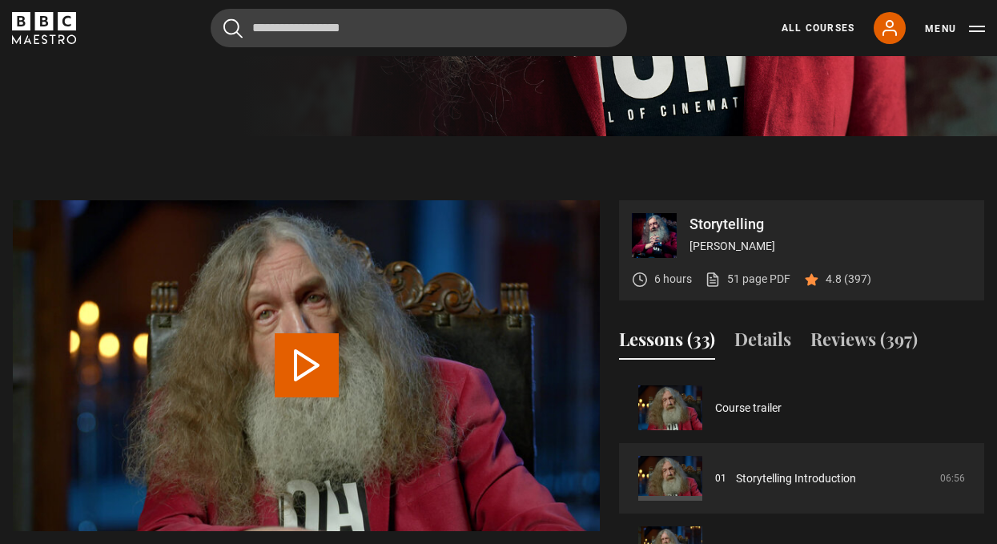
scroll to position [560, 0]
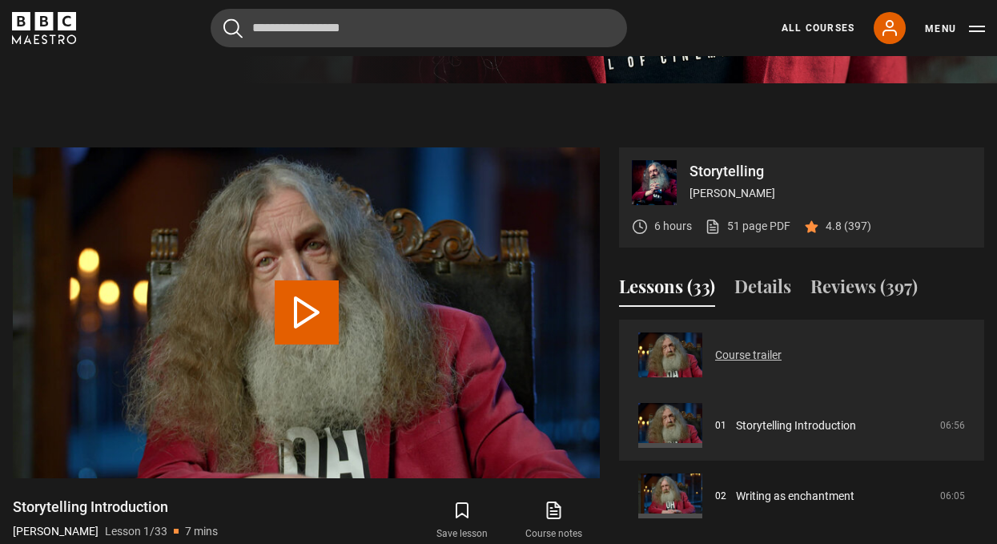
click at [740, 354] on link "Course trailer" at bounding box center [748, 355] width 66 height 17
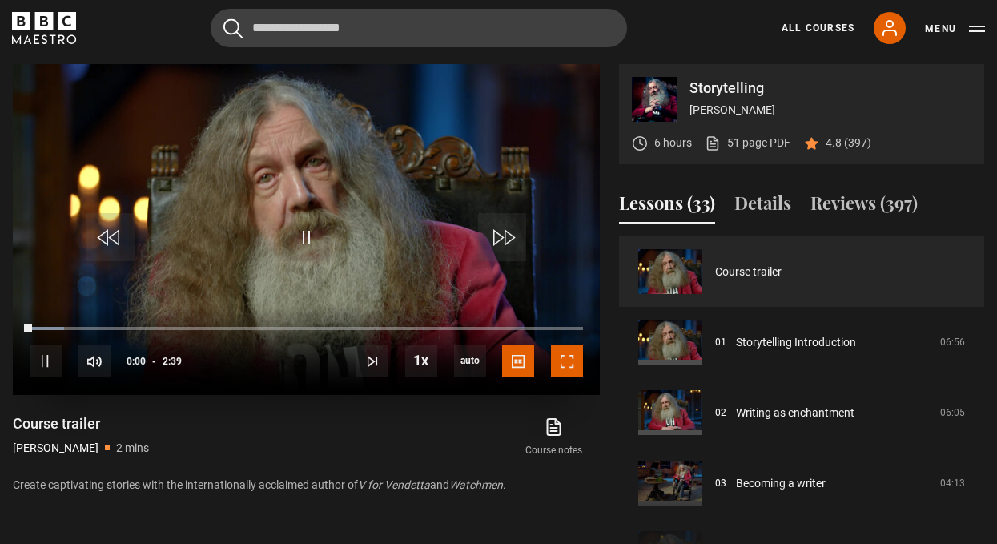
drag, startPoint x: 571, startPoint y: 368, endPoint x: 571, endPoint y: 464, distance: 96.1
click at [571, 367] on span "Video Player" at bounding box center [567, 361] width 32 height 32
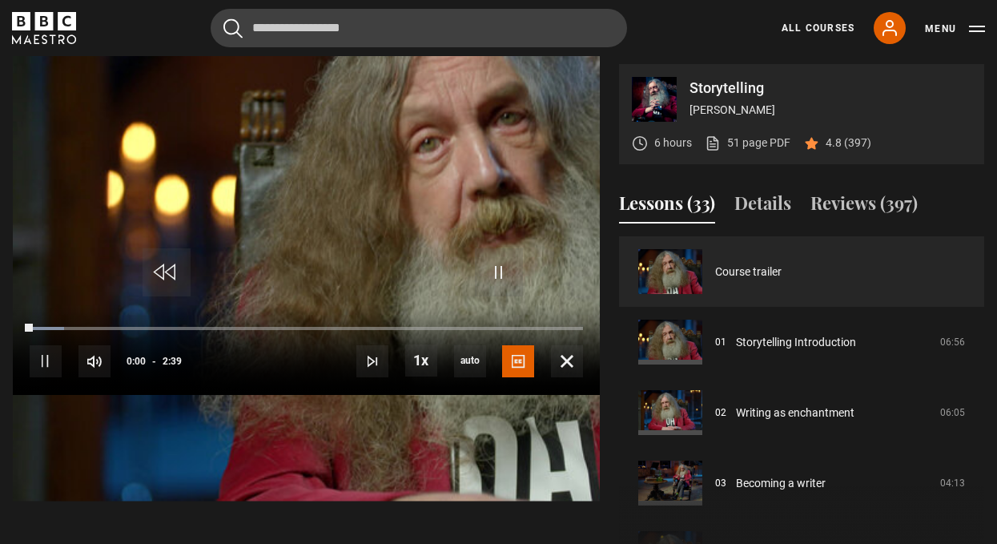
scroll to position [680, 0]
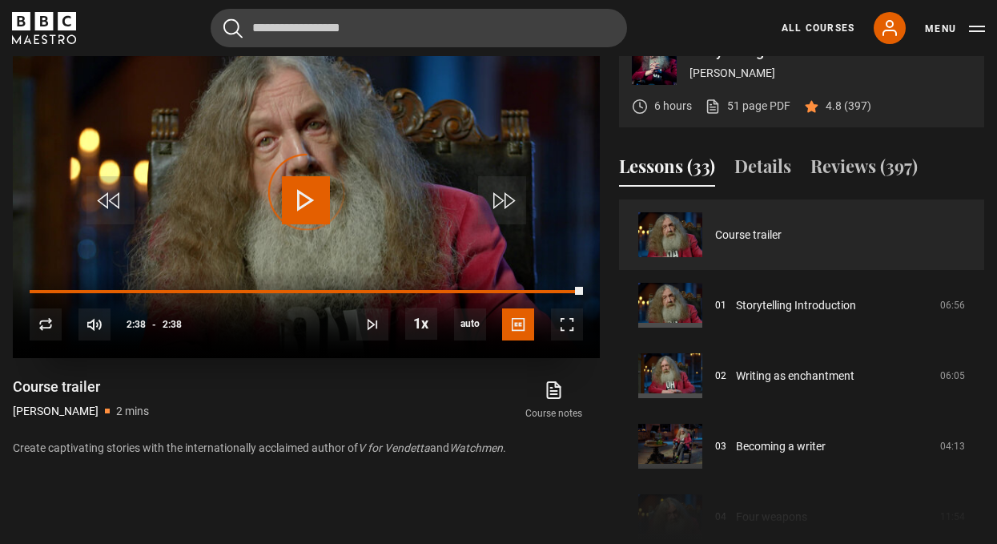
click at [285, 212] on div "Video Player is loading." at bounding box center [307, 192] width 80 height 80
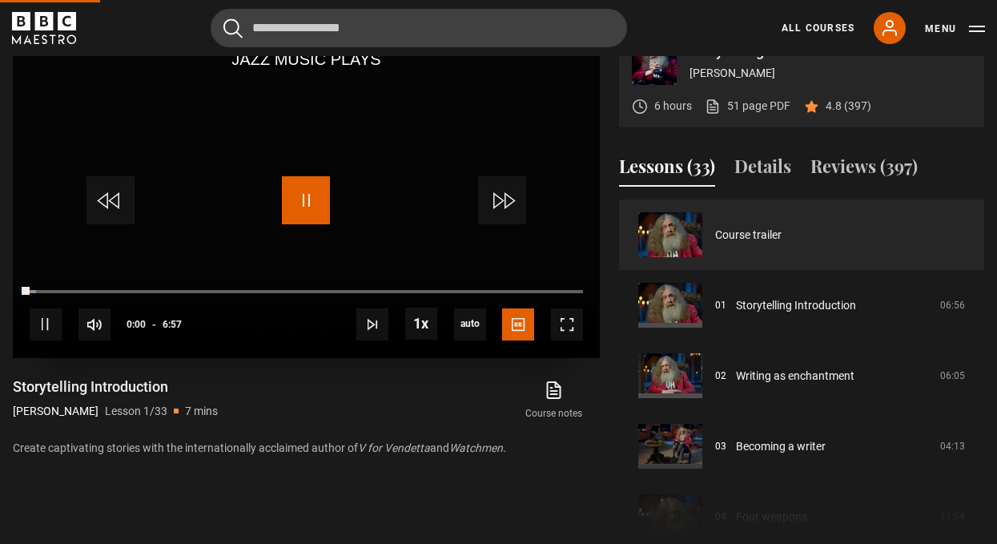
click at [307, 207] on span "Video Player" at bounding box center [306, 200] width 48 height 48
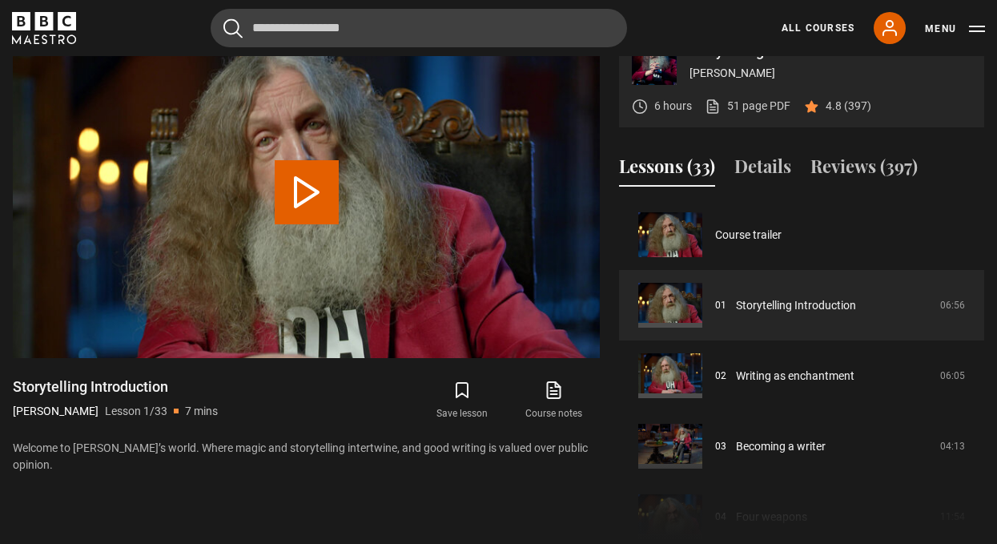
scroll to position [644, 0]
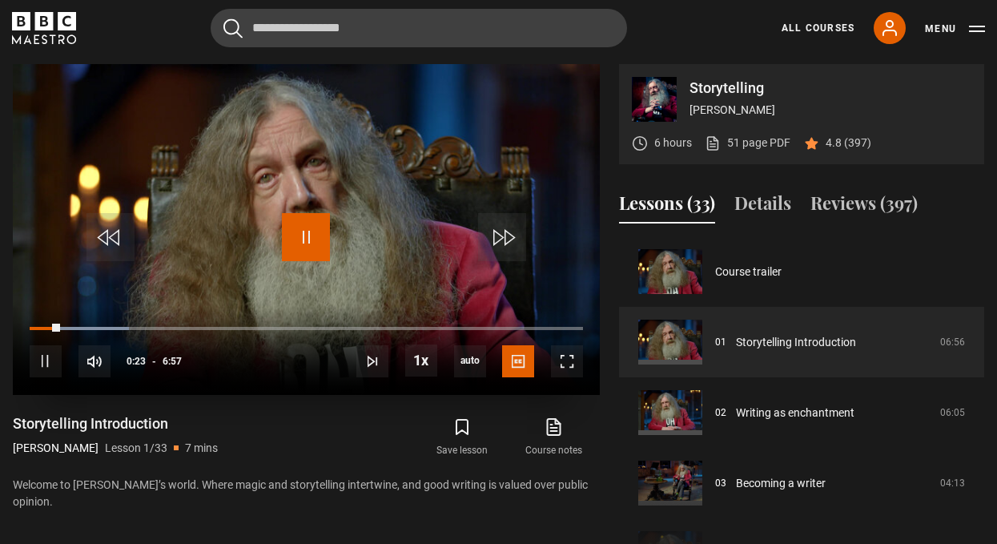
click at [302, 234] on span "Video Player" at bounding box center [306, 237] width 48 height 48
